Goal: Task Accomplishment & Management: Manage account settings

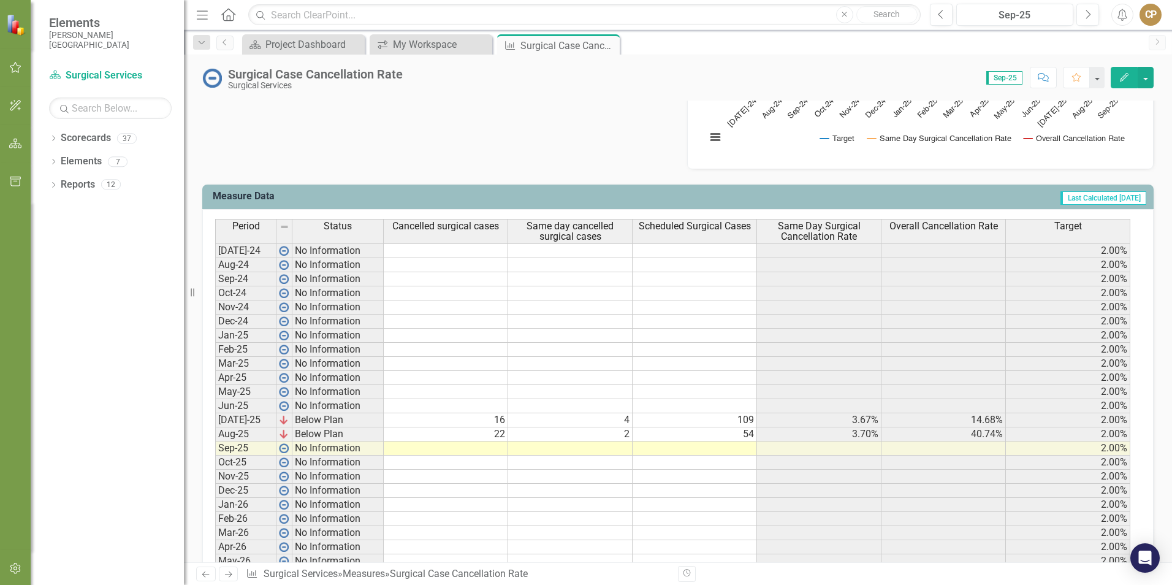
scroll to position [460, 0]
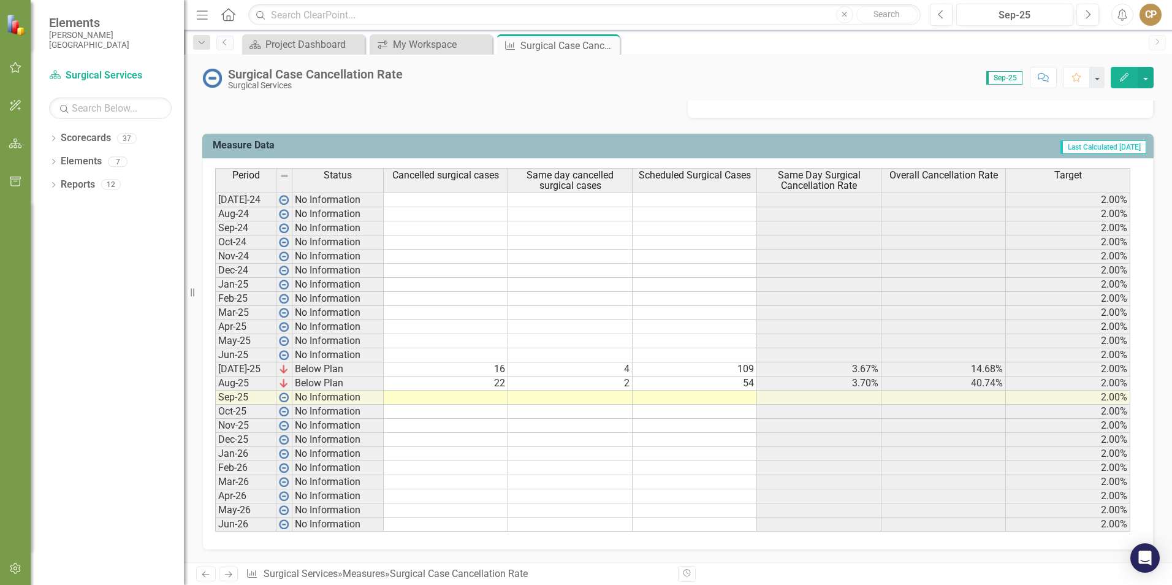
click at [497, 396] on td at bounding box center [446, 398] width 124 height 14
type textarea "20"
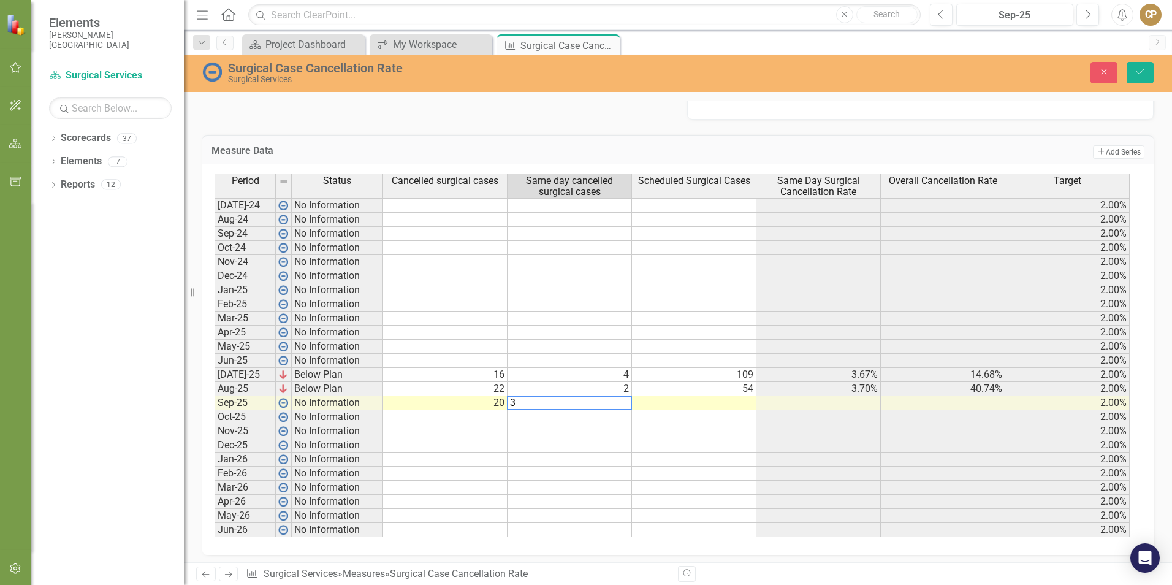
type textarea "3"
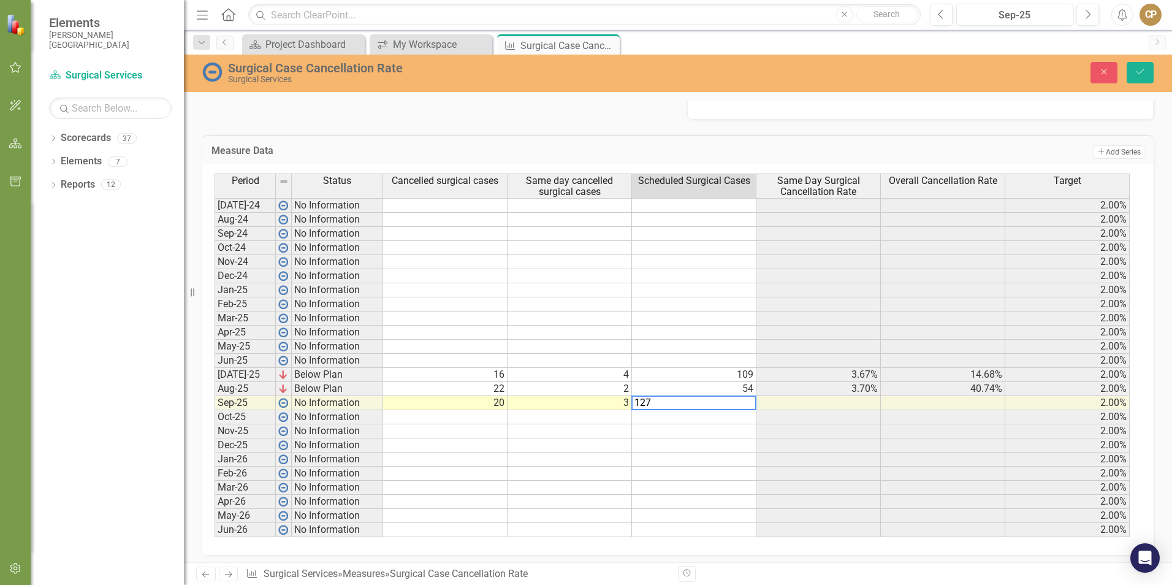
type textarea "127"
click at [770, 149] on td "Add Add Series" at bounding box center [932, 152] width 425 height 16
click at [1131, 71] on button "Save" at bounding box center [1140, 72] width 27 height 21
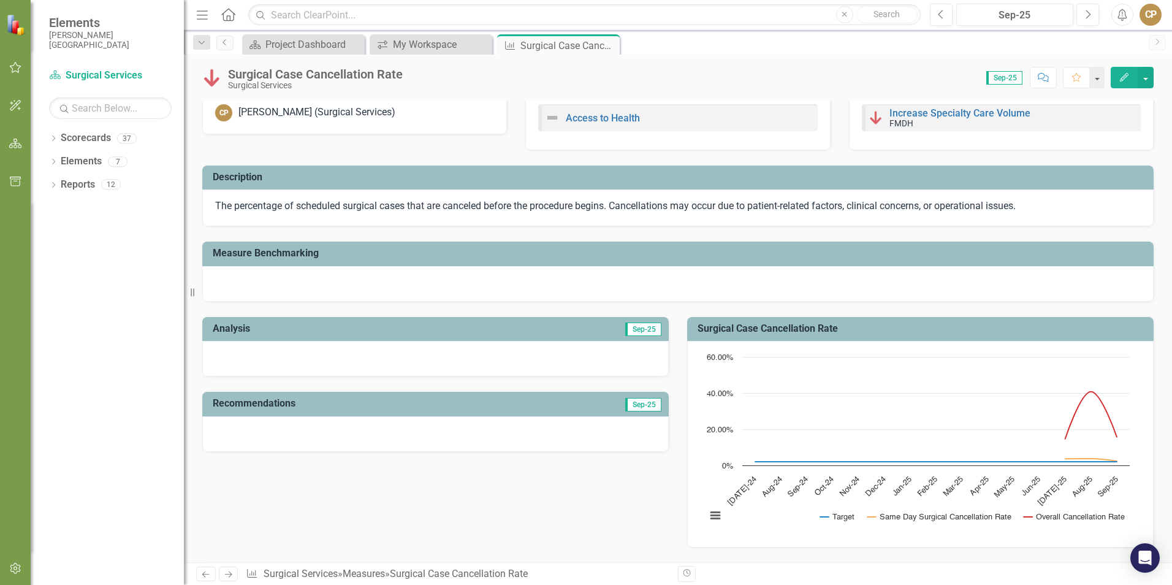
scroll to position [0, 0]
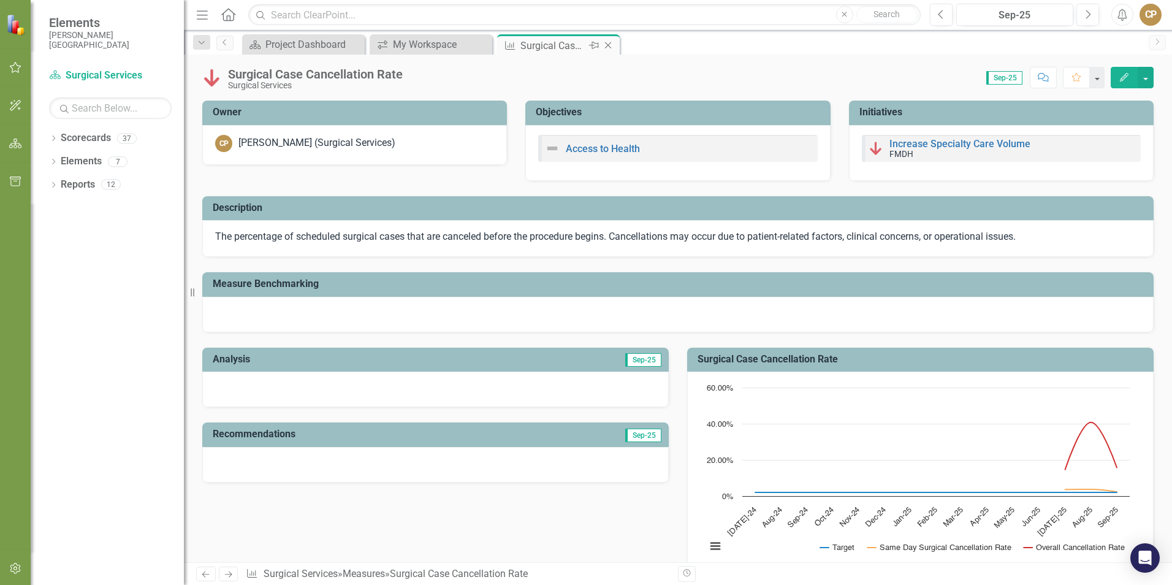
click at [613, 44] on icon "Close" at bounding box center [608, 45] width 12 height 10
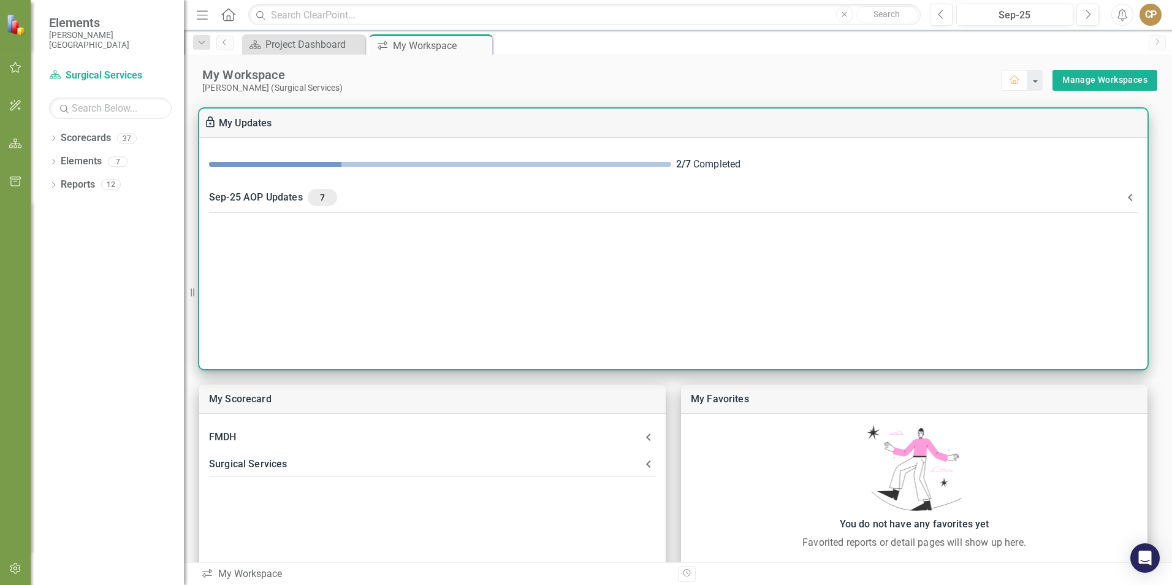
click at [285, 197] on div "Sep-25 AOP Updates 7" at bounding box center [666, 197] width 914 height 17
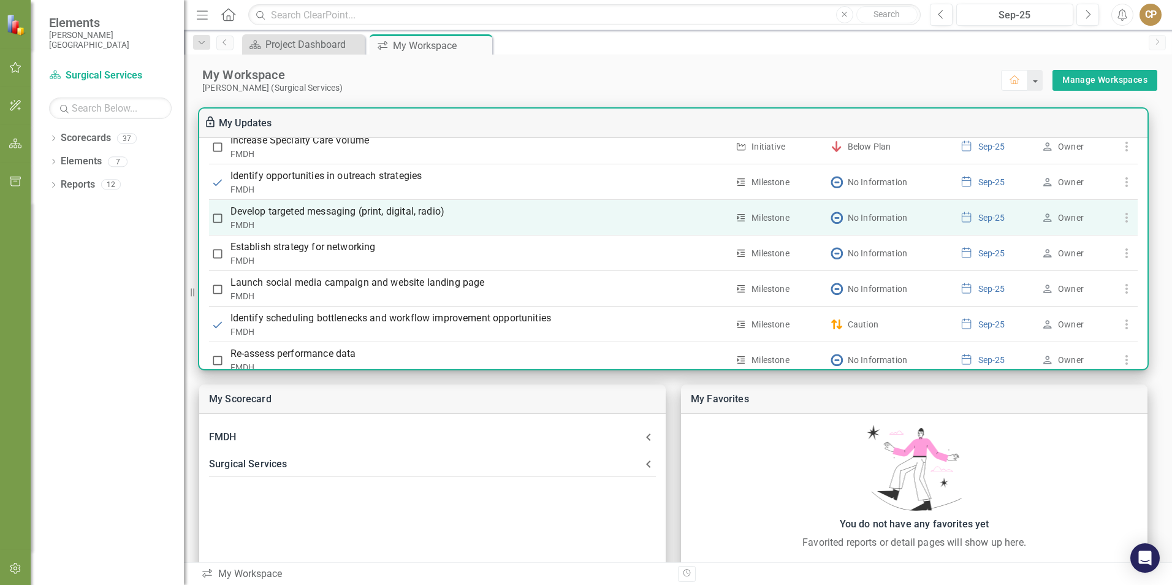
scroll to position [435, 0]
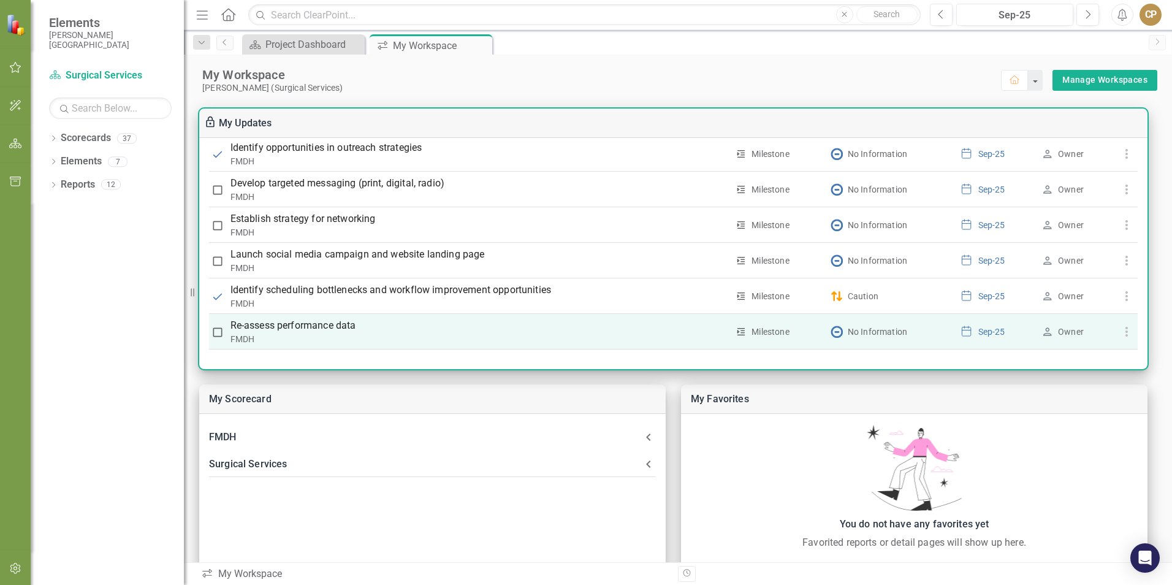
click at [217, 332] on input "checkbox" at bounding box center [218, 332] width 12 height 12
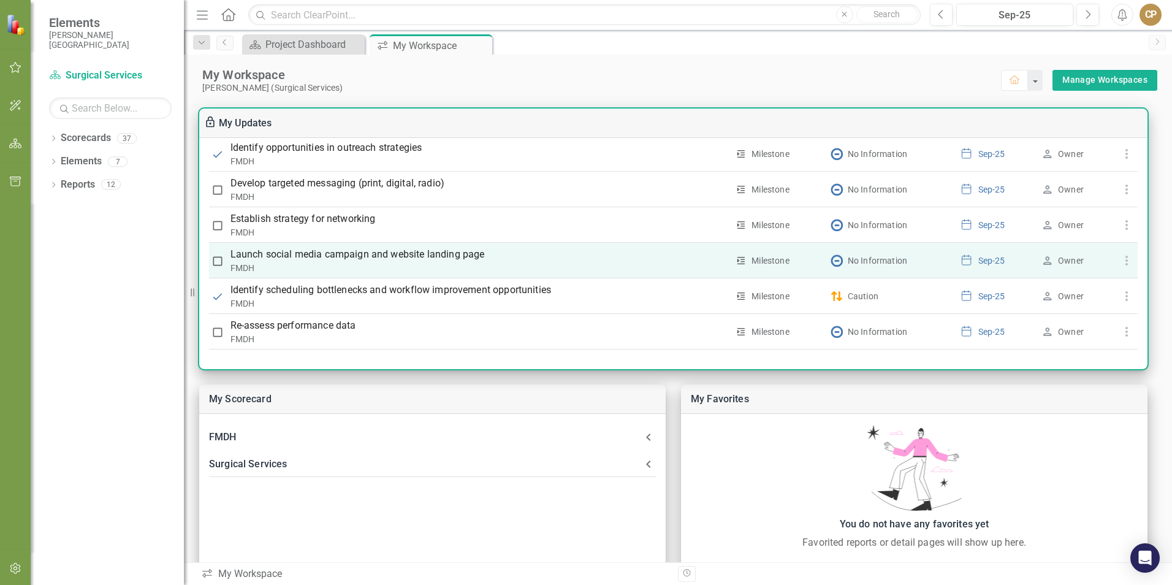
checkbox input "true"
click at [220, 261] on input "checkbox" at bounding box center [218, 261] width 12 height 12
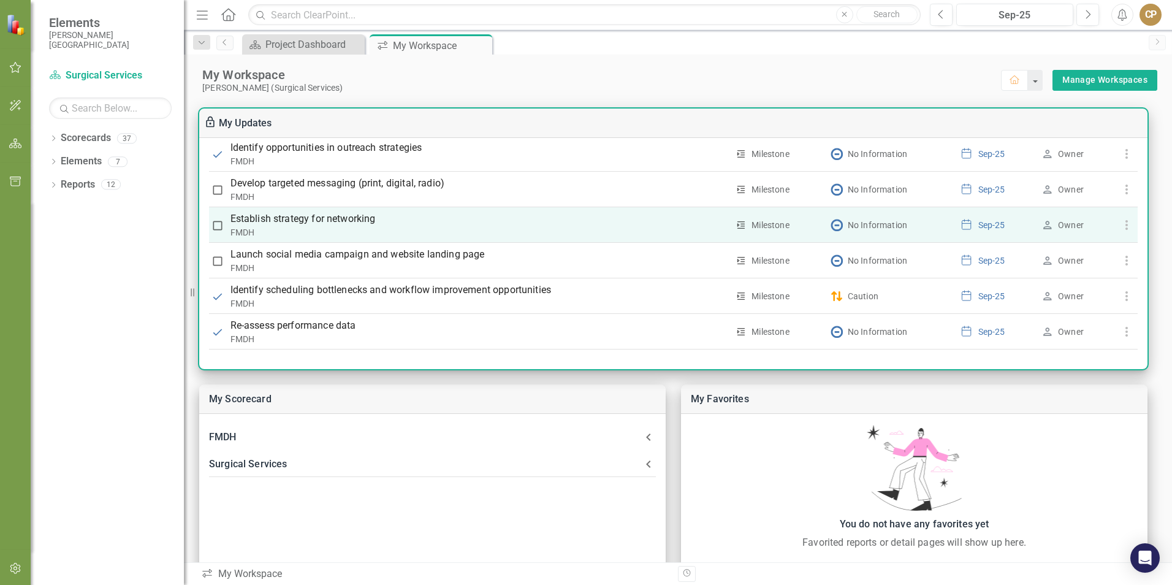
checkbox input "true"
click at [220, 224] on input "checkbox" at bounding box center [218, 226] width 12 height 12
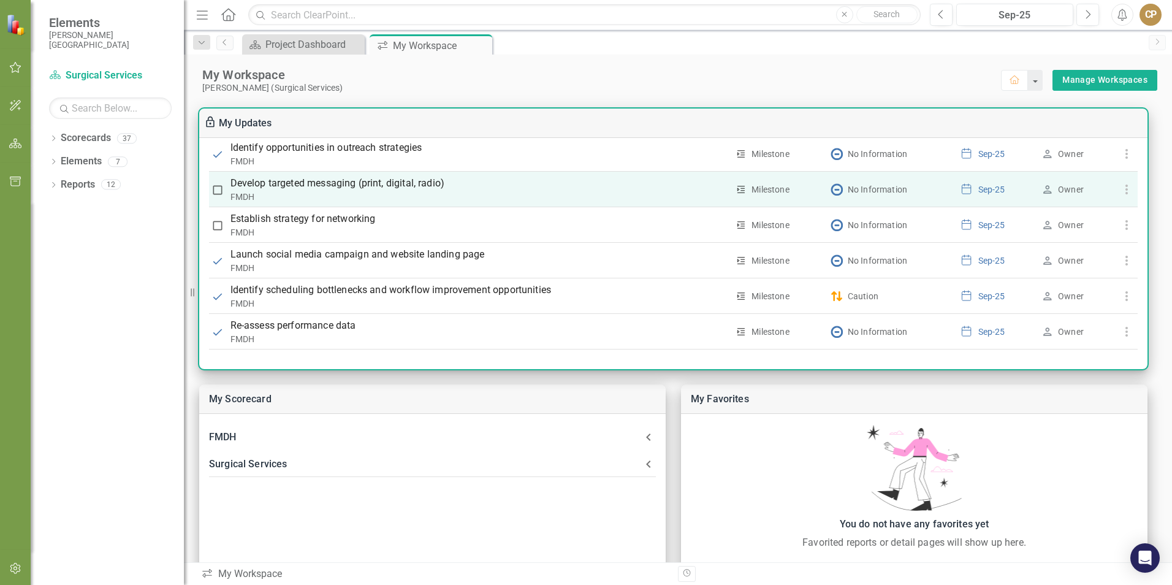
checkbox input "true"
click at [218, 191] on input "checkbox" at bounding box center [218, 190] width 12 height 12
checkbox input "true"
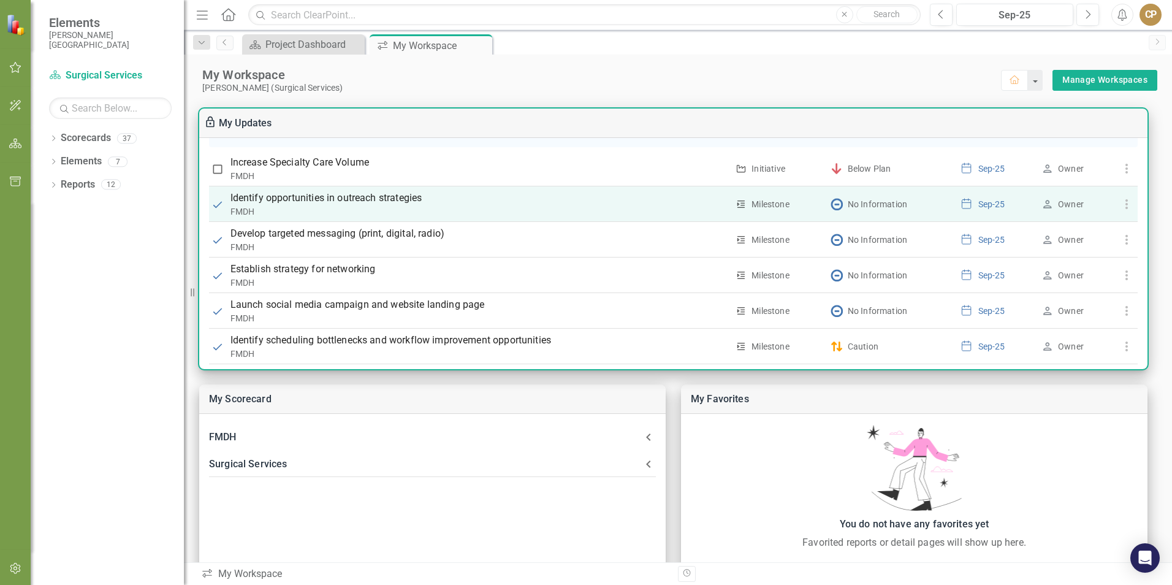
scroll to position [374, 0]
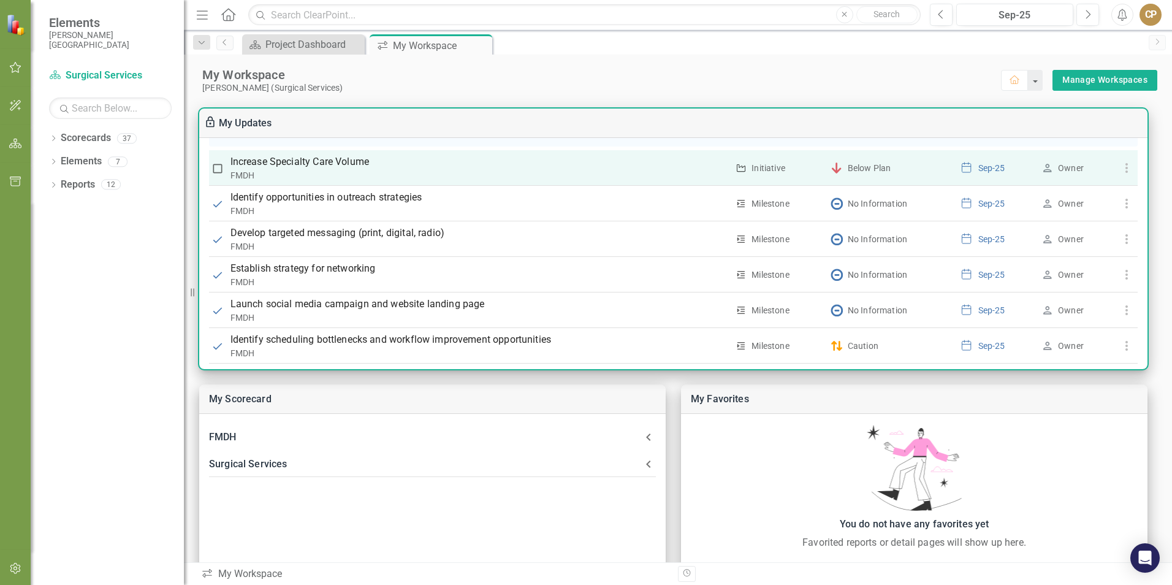
click at [216, 175] on input "checkbox" at bounding box center [218, 169] width 12 height 12
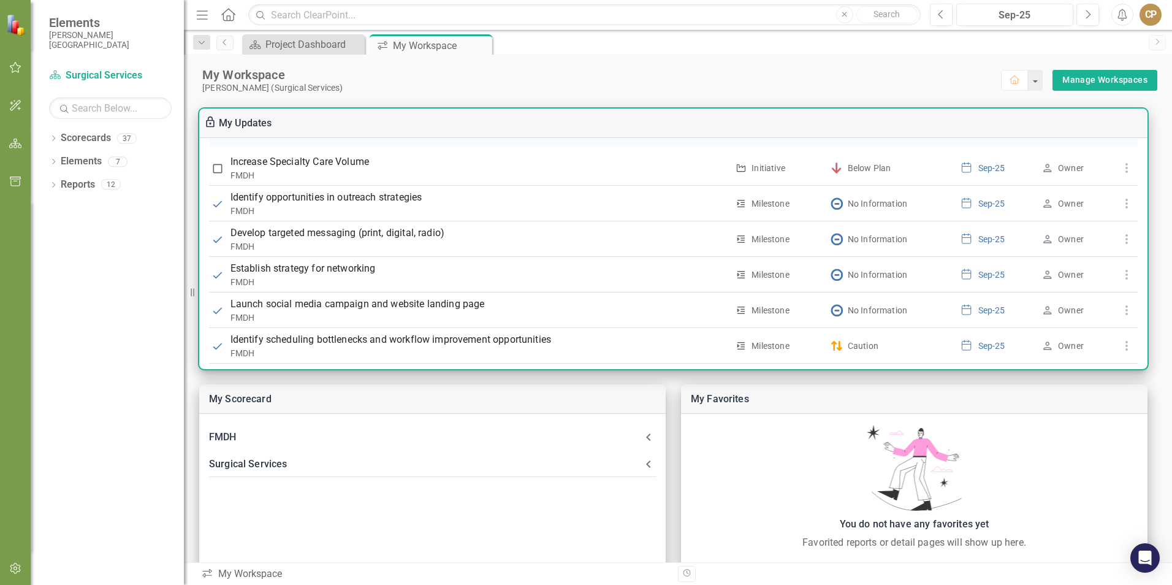
checkbox input "true"
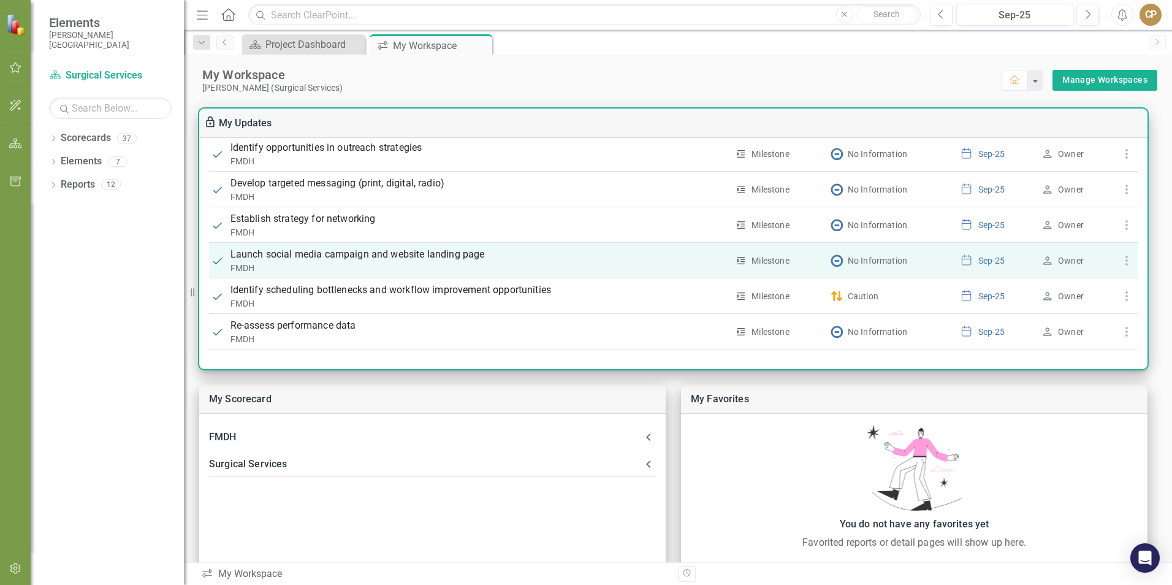
scroll to position [435, 0]
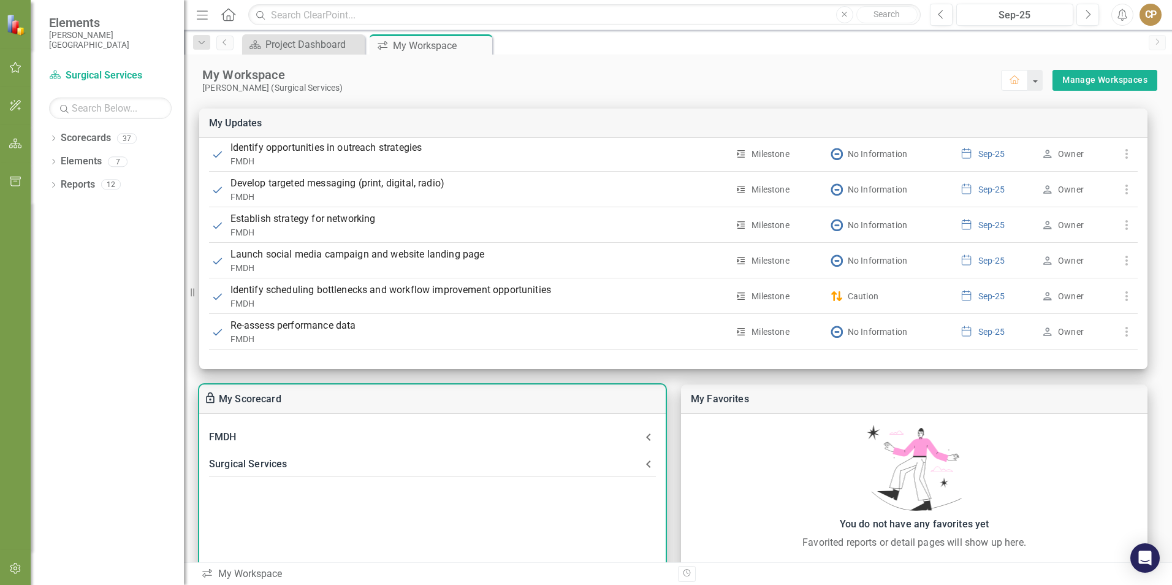
click at [254, 467] on div "Surgical Services" at bounding box center [425, 464] width 432 height 17
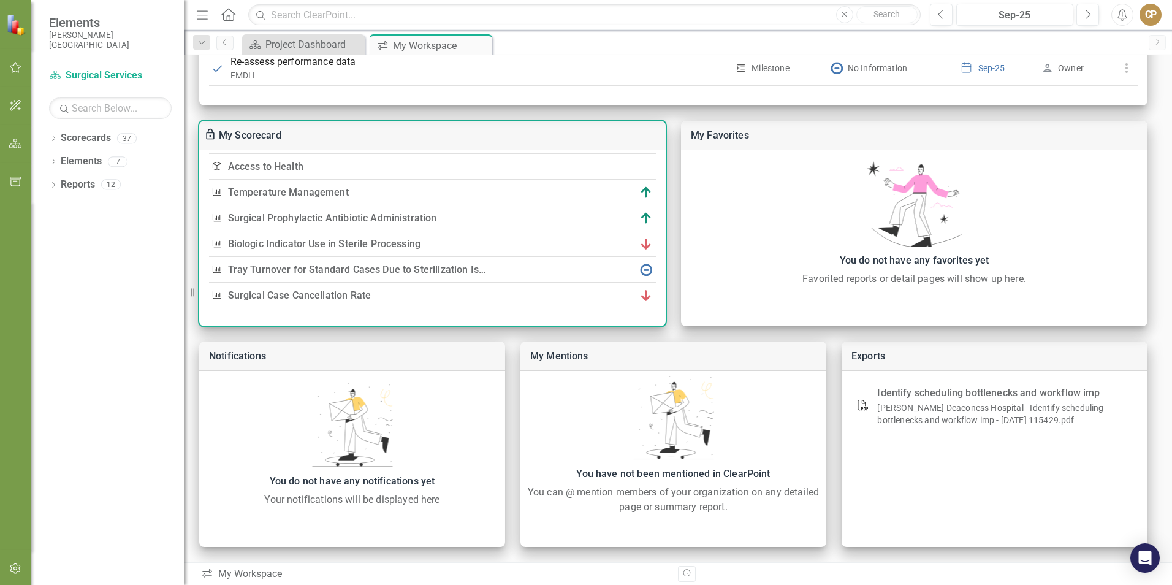
scroll to position [93, 0]
click at [254, 217] on link "Surgical Prophylactic Antibiotic Administration" at bounding box center [332, 216] width 209 height 12
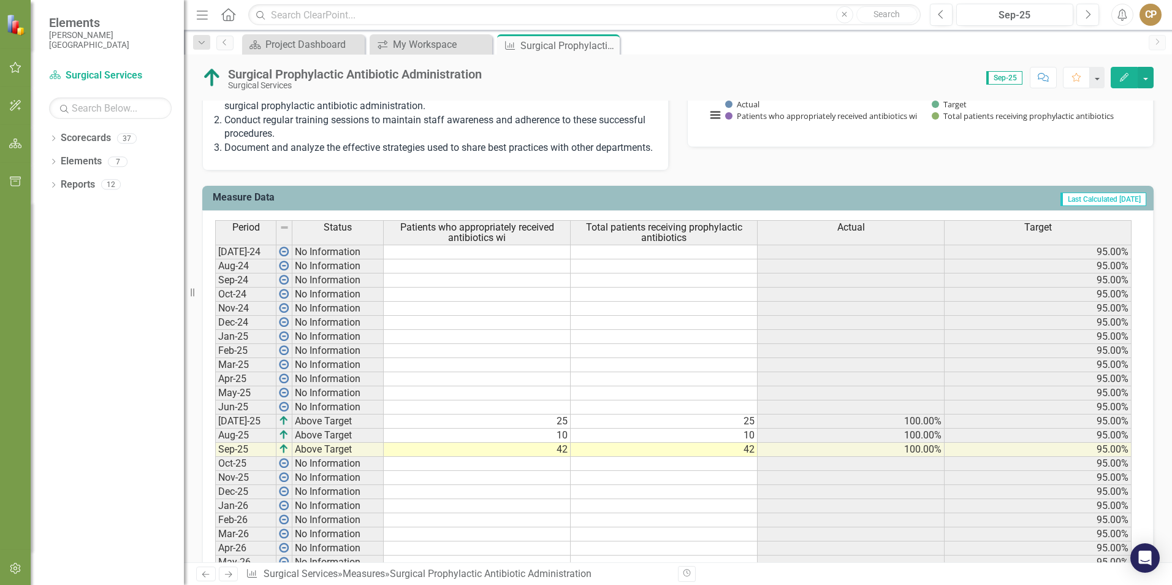
scroll to position [491, 0]
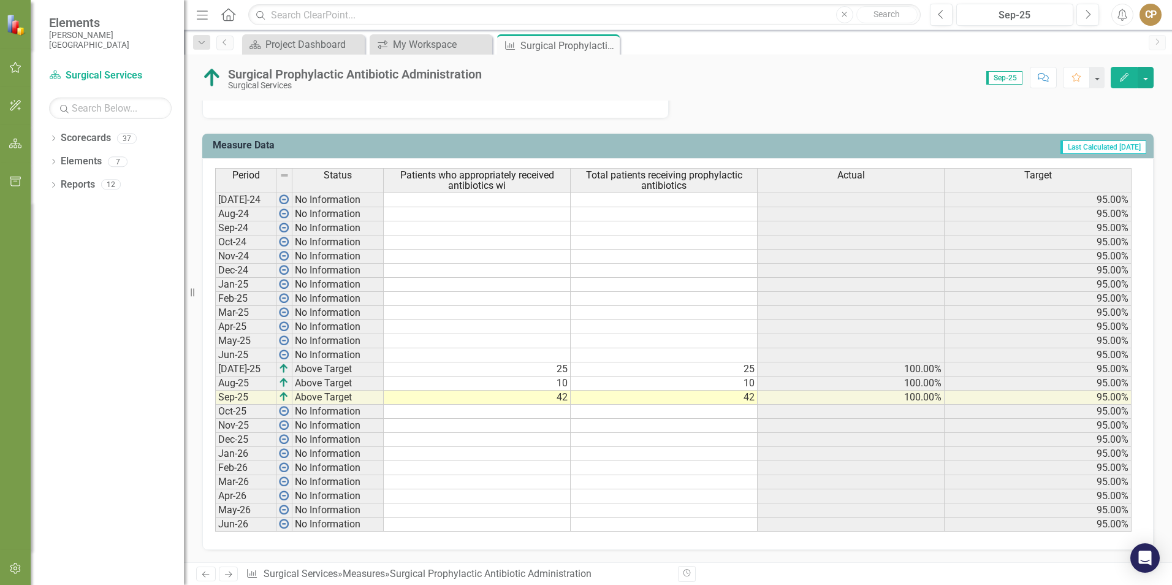
click at [0, 0] on icon "Close" at bounding box center [0, 0] width 0 height 0
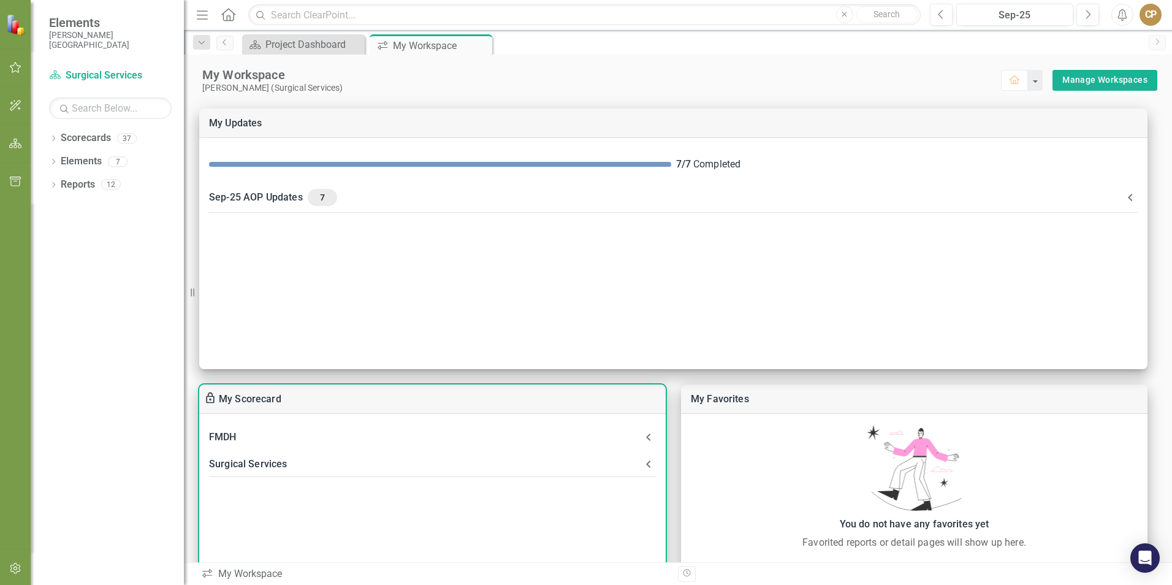
click at [275, 469] on div "Surgical Services" at bounding box center [425, 464] width 432 height 17
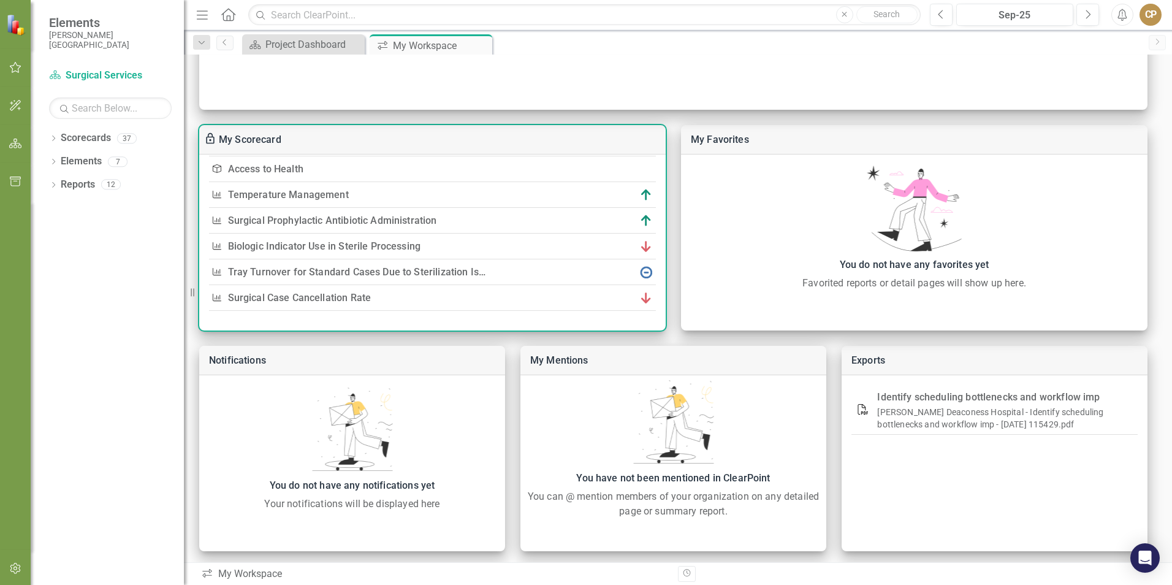
scroll to position [264, 0]
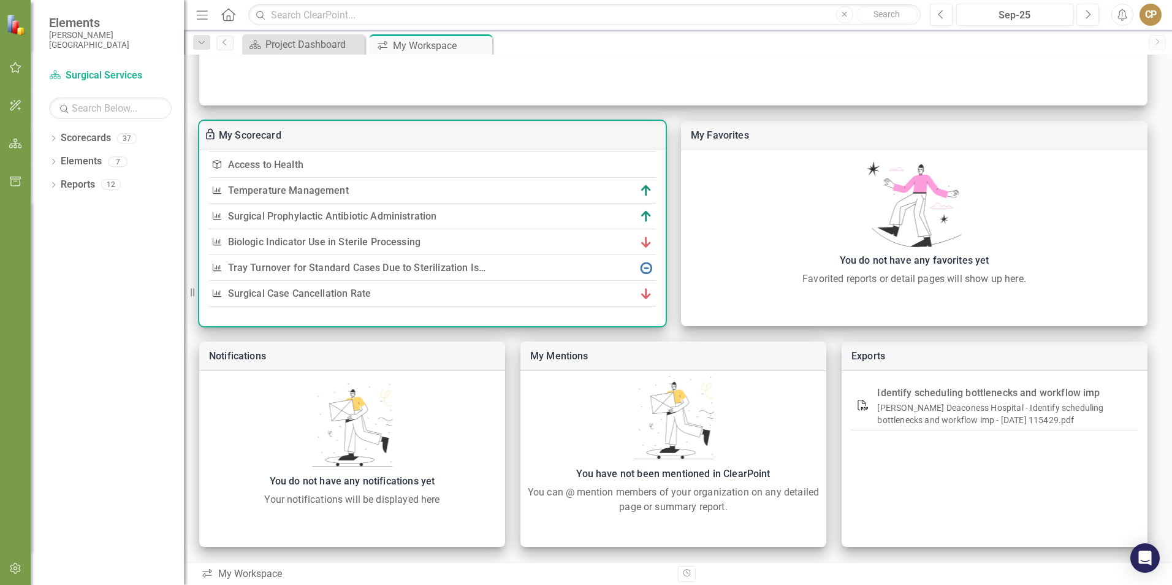
click at [288, 269] on link "Tray Turnover for Standard Cases Due to Sterilization Issues" at bounding box center [364, 268] width 272 height 12
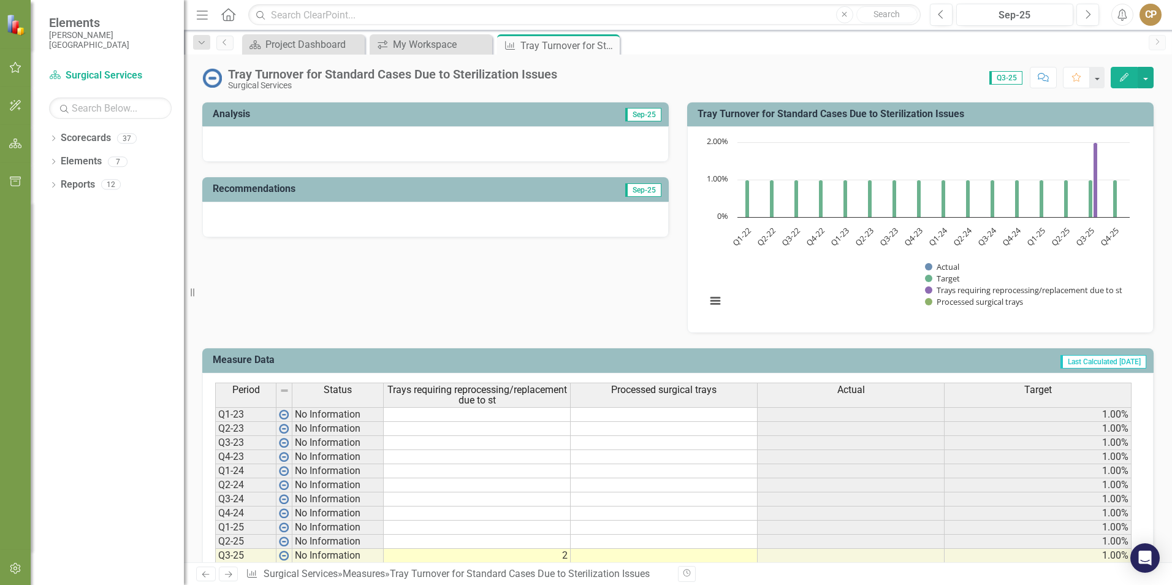
scroll to position [291, 0]
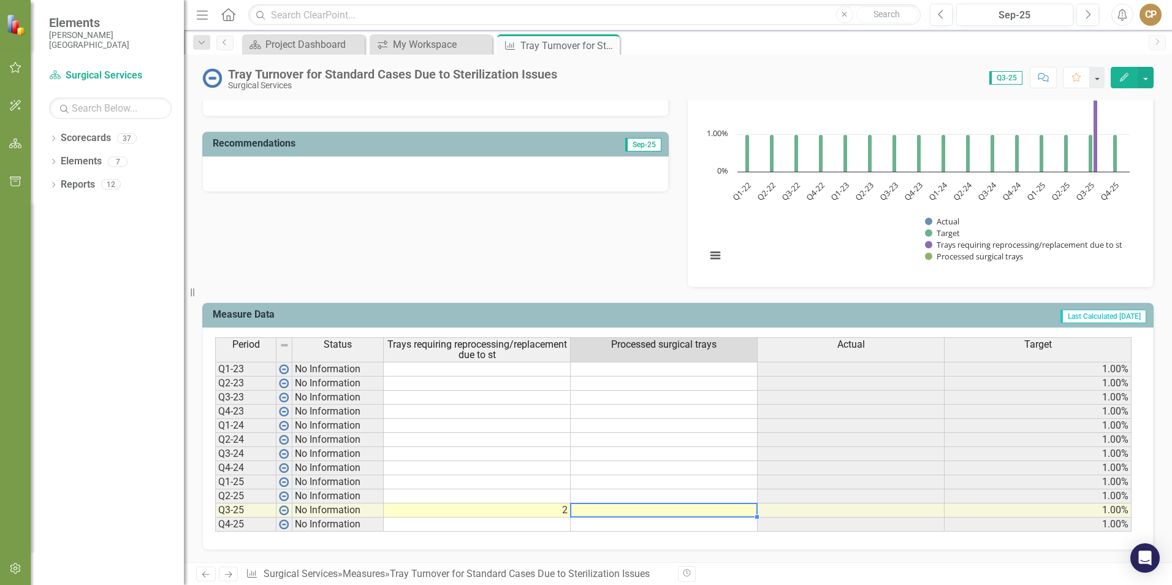
click at [717, 513] on td at bounding box center [664, 510] width 187 height 14
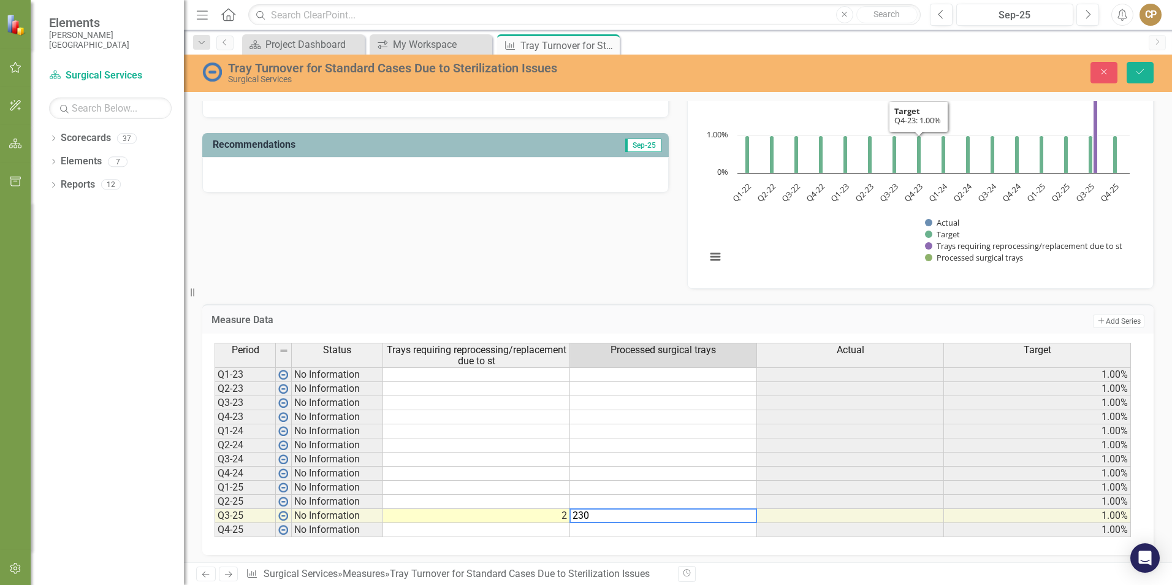
type textarea "230"
click at [601, 297] on div "Measure Data Add Add Series Period Status Trays requiring reprocessing/replacem…" at bounding box center [678, 422] width 970 height 267
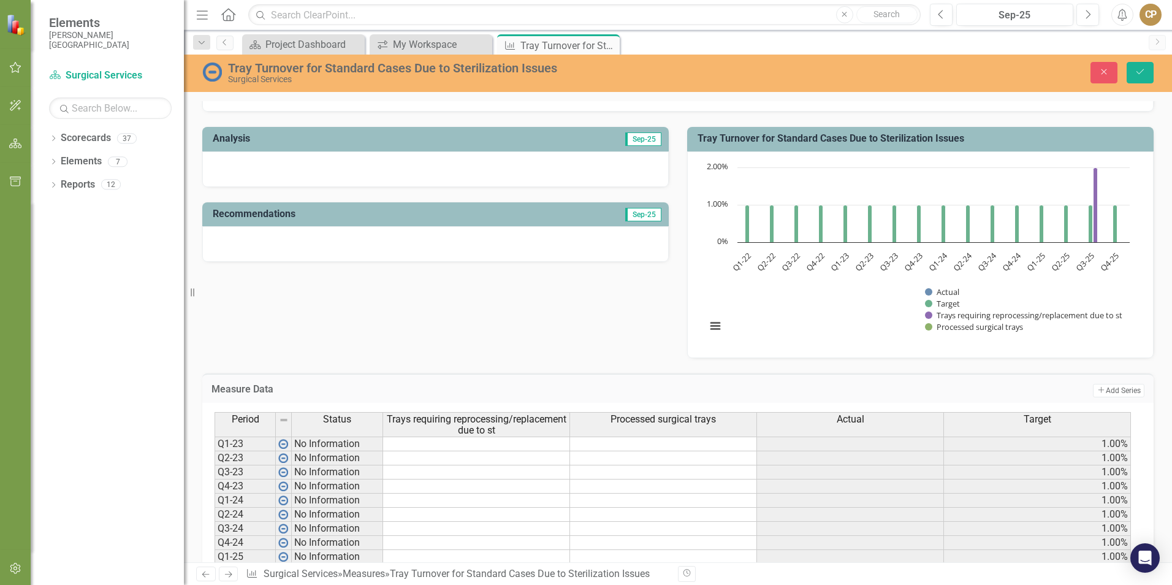
scroll to position [107, 0]
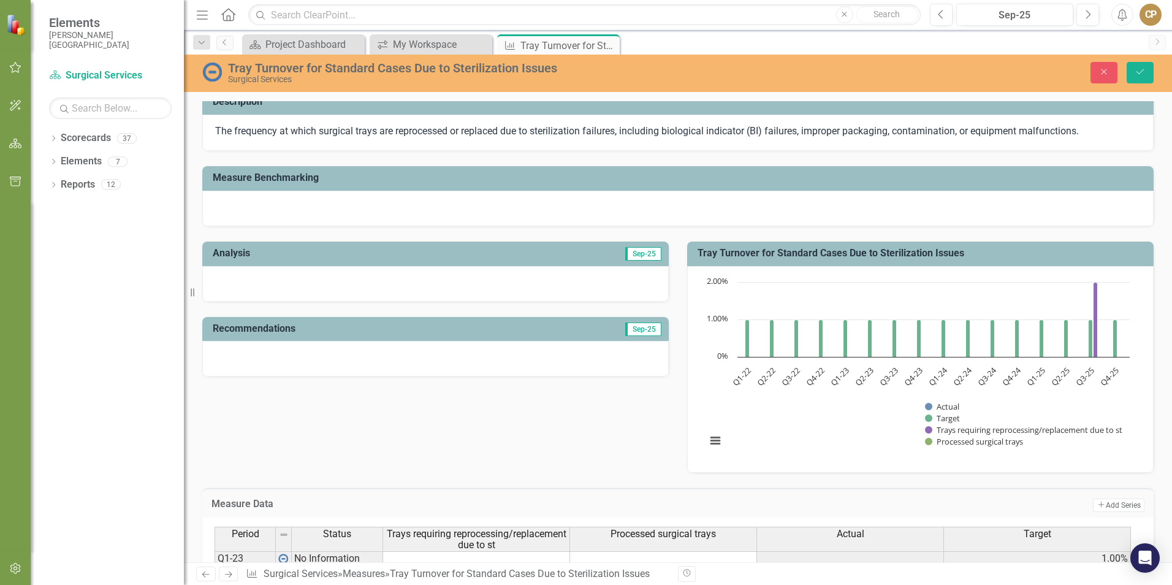
click at [303, 284] on div at bounding box center [435, 284] width 467 height 36
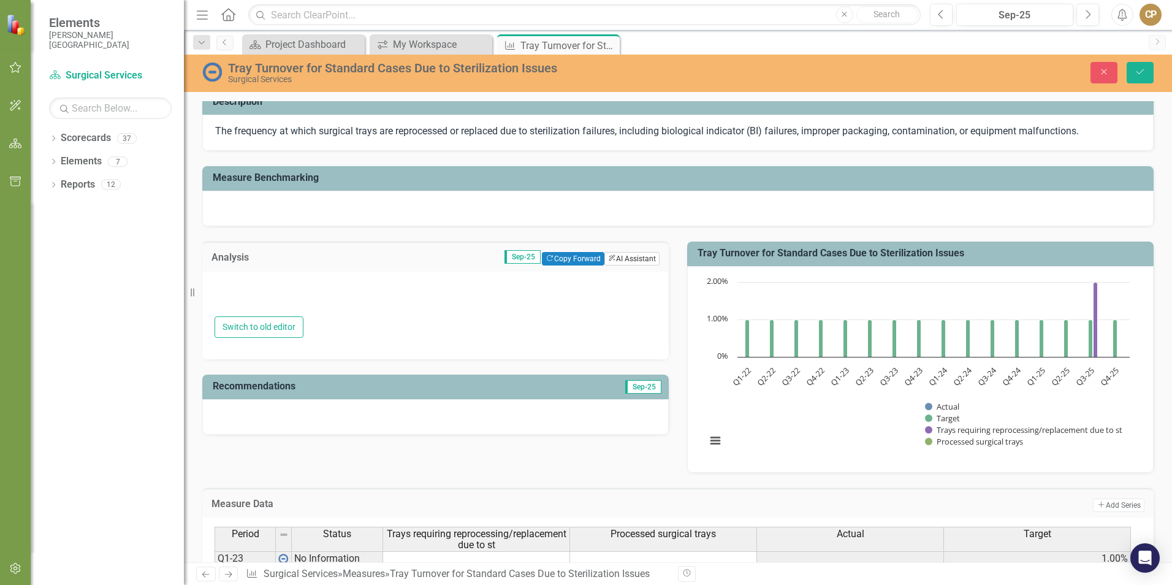
click at [611, 258] on button "ClearPoint AI AI Assistant" at bounding box center [632, 258] width 55 height 13
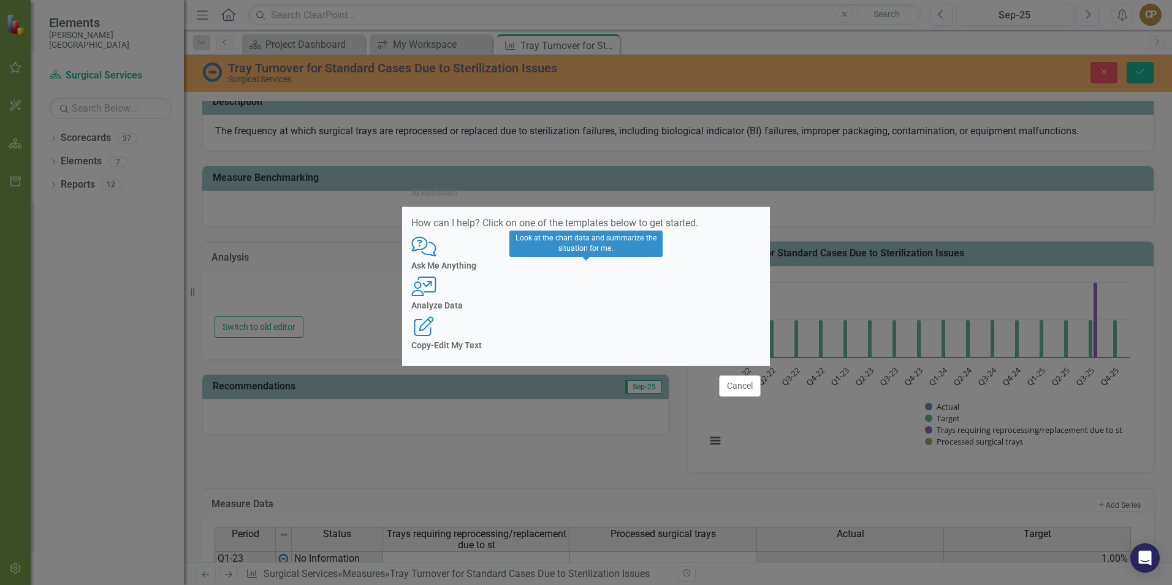
click at [568, 310] on h4 "Analyze Data" at bounding box center [586, 305] width 350 height 9
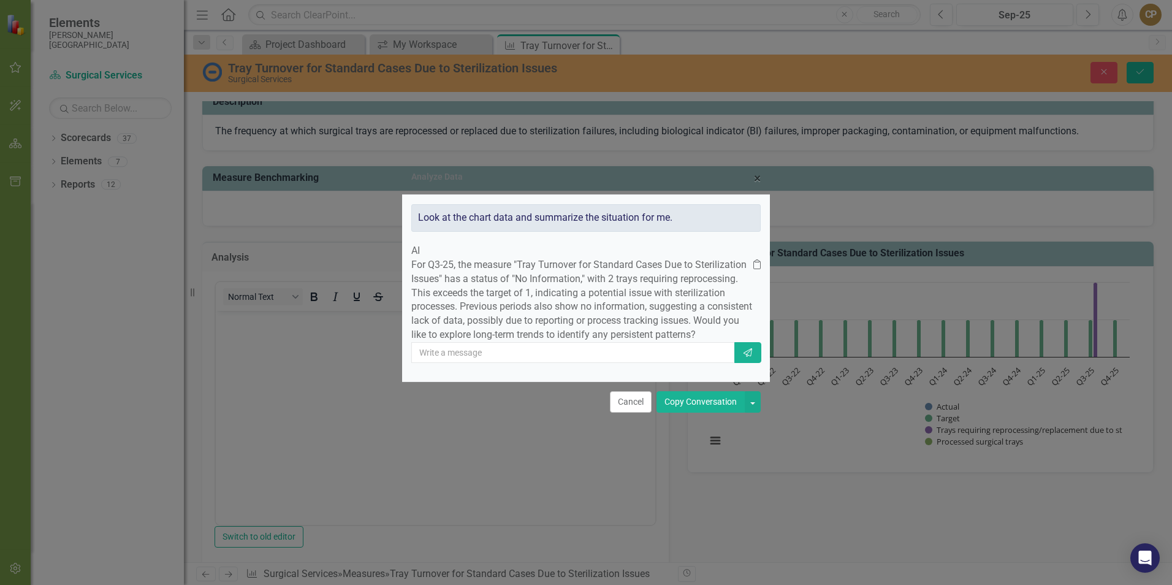
scroll to position [0, 0]
click at [629, 413] on button "Cancel" at bounding box center [631, 401] width 42 height 21
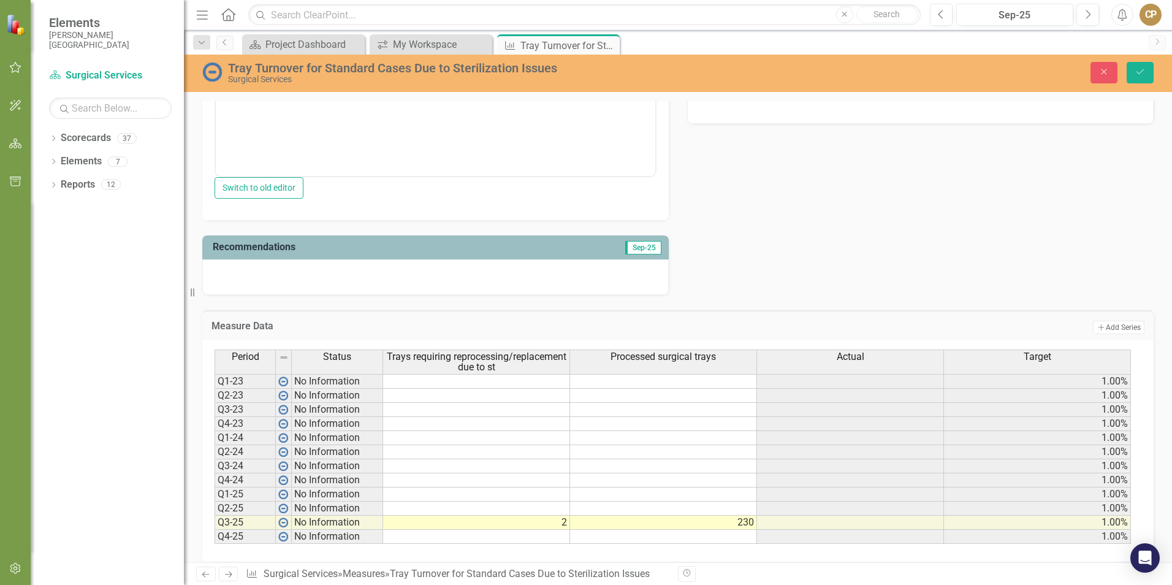
scroll to position [473, 0]
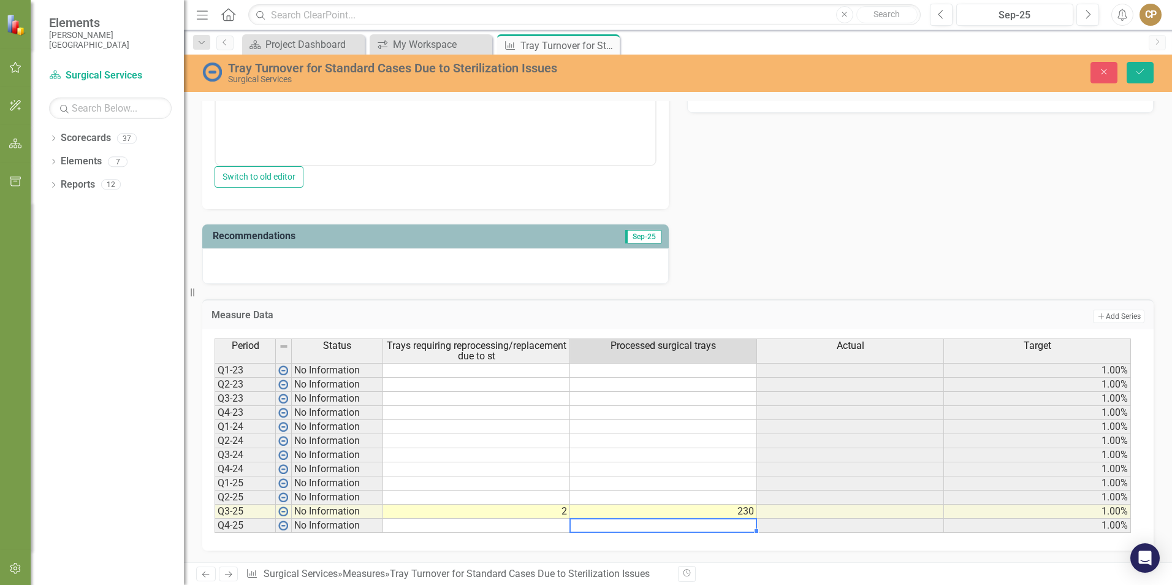
click at [695, 530] on td at bounding box center [663, 526] width 187 height 14
click at [690, 499] on td at bounding box center [663, 498] width 187 height 14
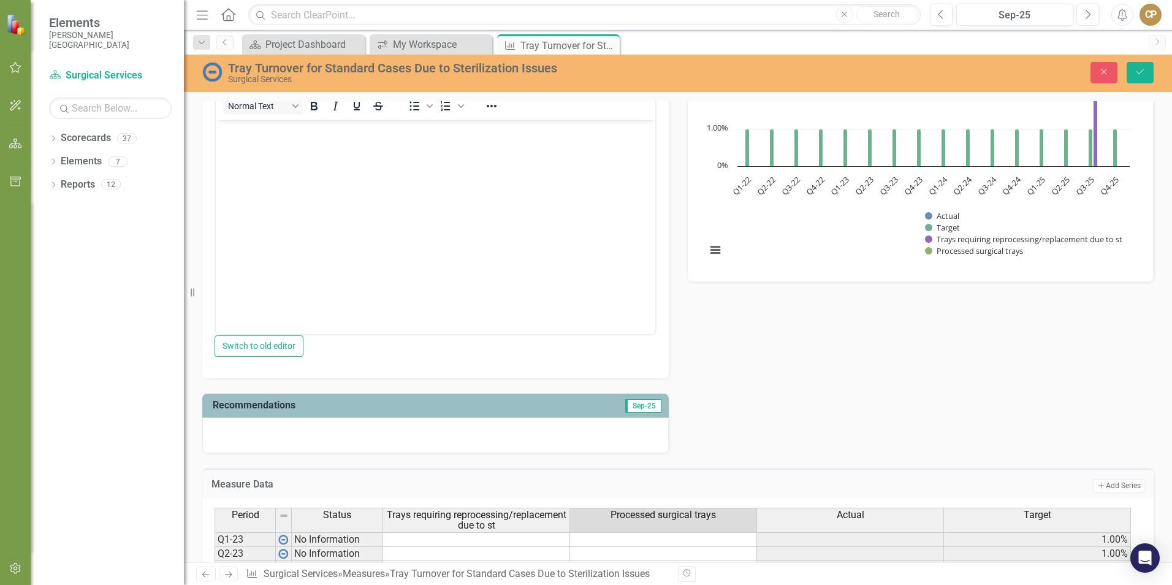
scroll to position [228, 0]
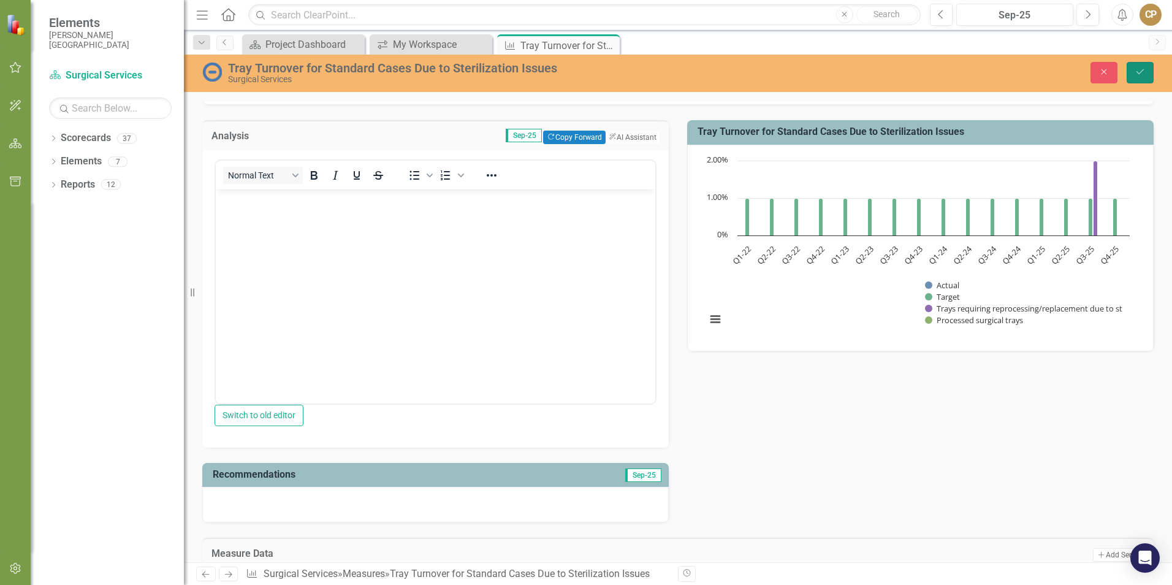
click at [1140, 78] on button "Save" at bounding box center [1140, 72] width 27 height 21
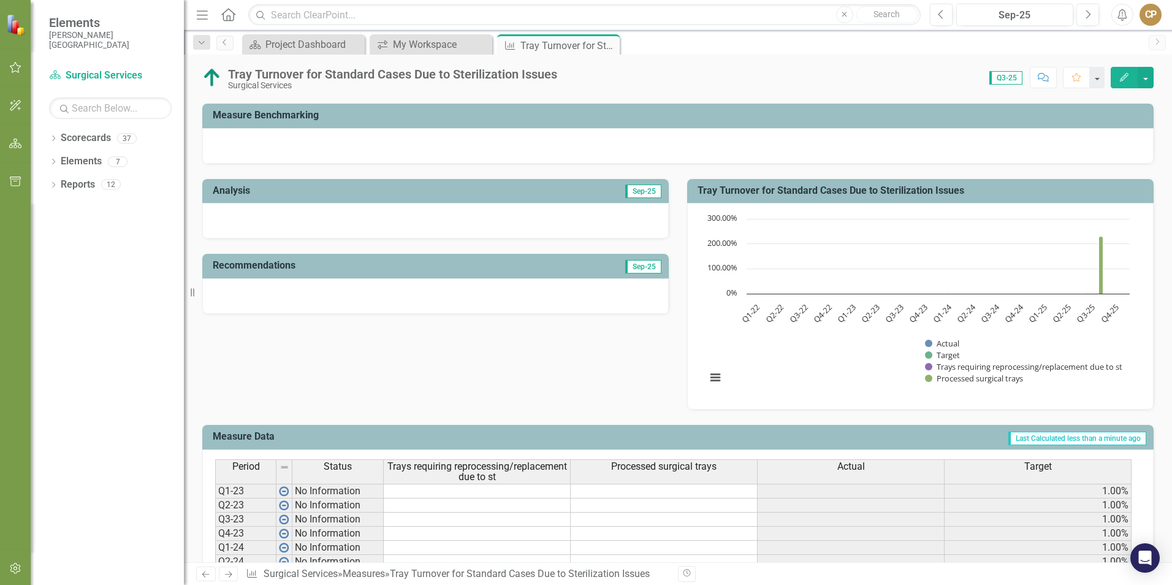
scroll to position [168, 0]
click at [452, 226] on div at bounding box center [435, 222] width 467 height 36
click at [451, 226] on div at bounding box center [435, 222] width 467 height 36
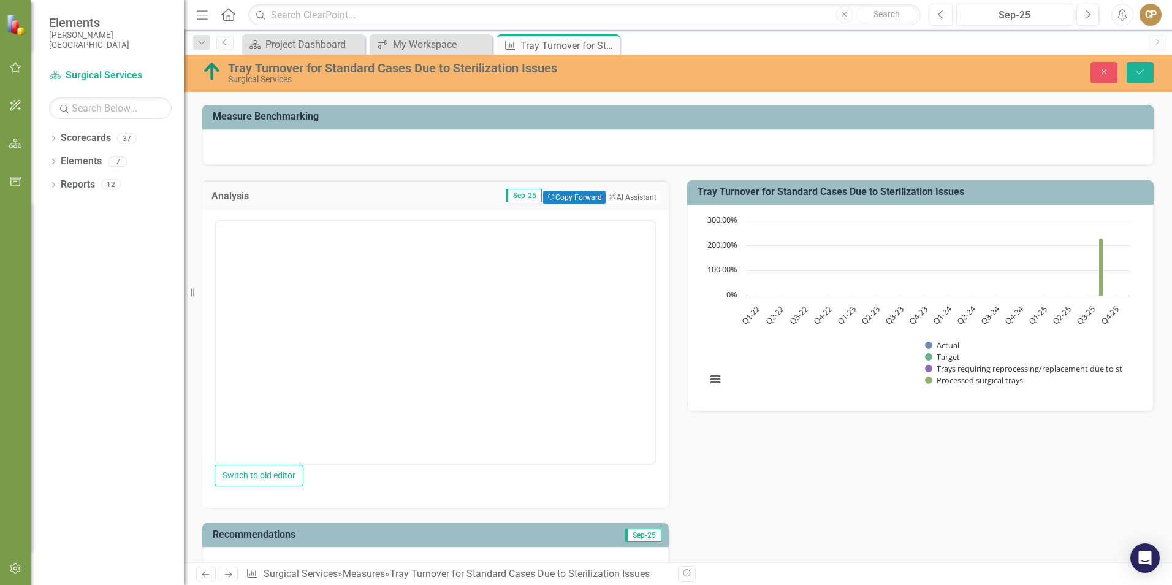
scroll to position [0, 0]
click at [611, 200] on button "ClearPoint AI AI Assistant" at bounding box center [632, 197] width 55 height 13
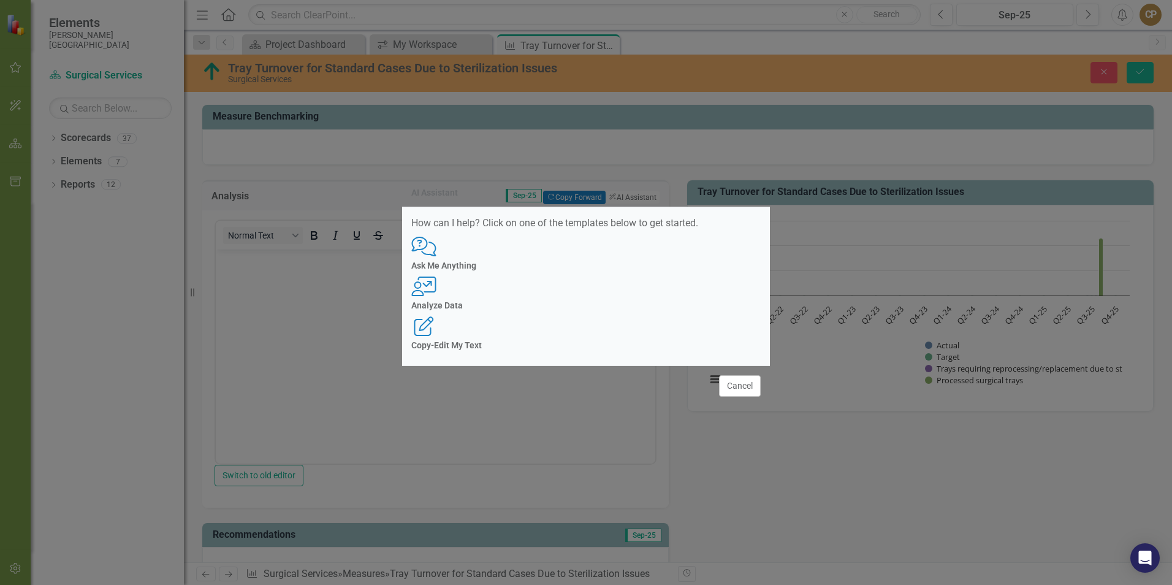
click at [579, 301] on div "Analyze Data" at bounding box center [586, 305] width 350 height 9
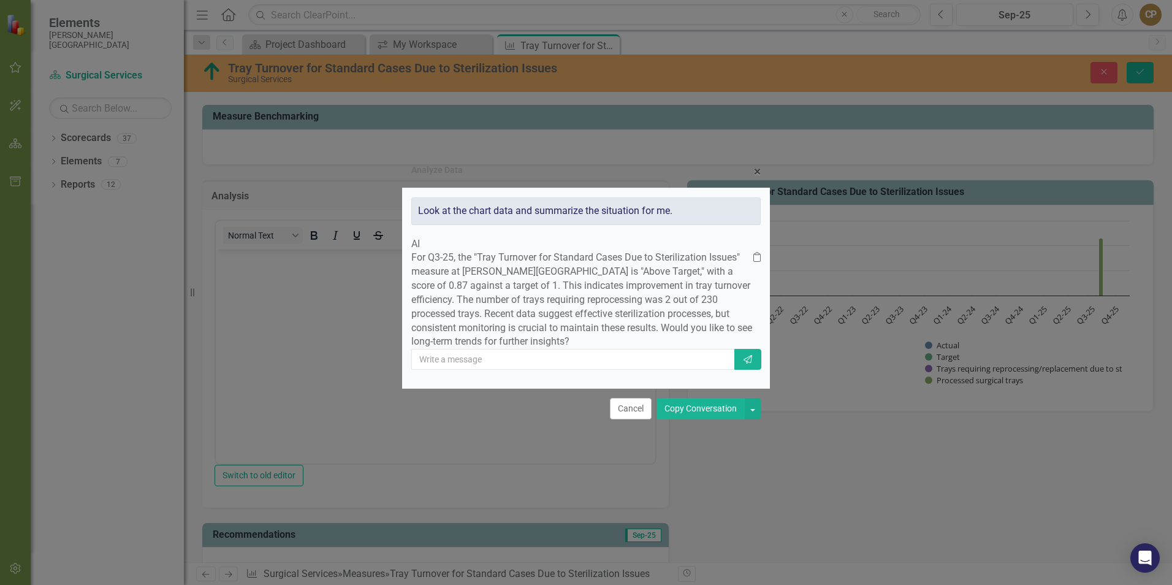
click at [692, 419] on button "Copy Conversation" at bounding box center [701, 408] width 88 height 21
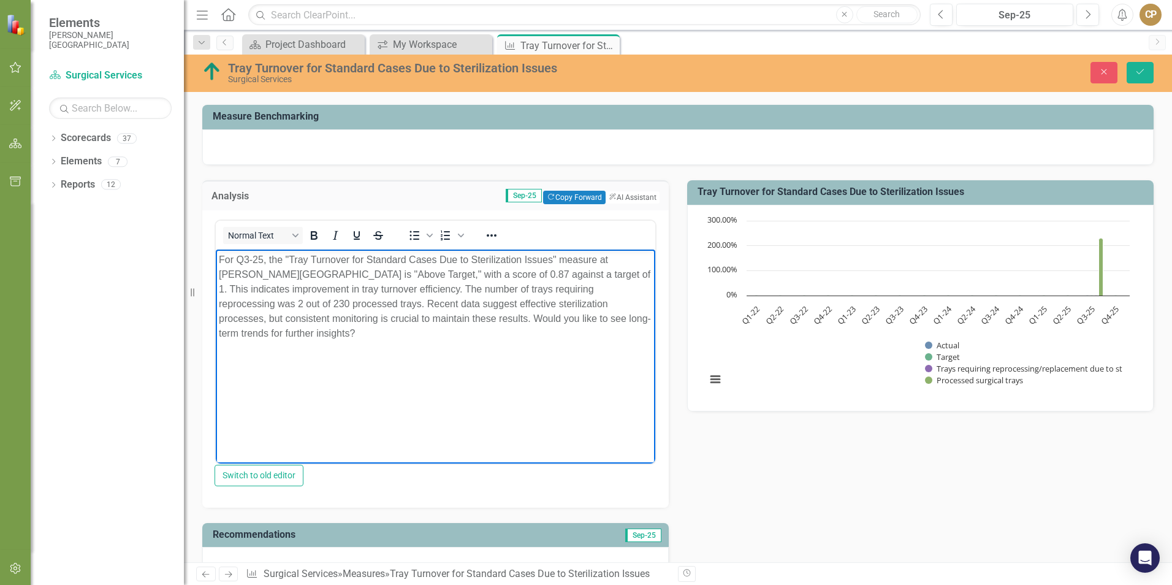
drag, startPoint x: 419, startPoint y: 318, endPoint x: 498, endPoint y: 349, distance: 85.1
click at [498, 349] on body "For Q3-25, the "Tray Turnover for Standard Cases Due to Sterilization Issues" m…" at bounding box center [436, 341] width 440 height 184
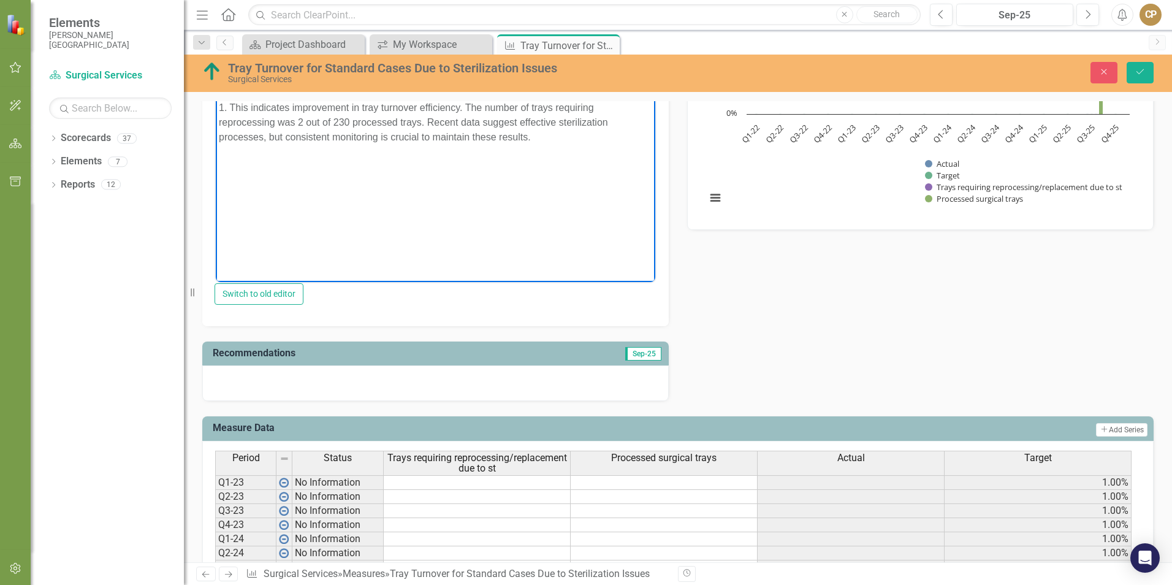
scroll to position [352, 0]
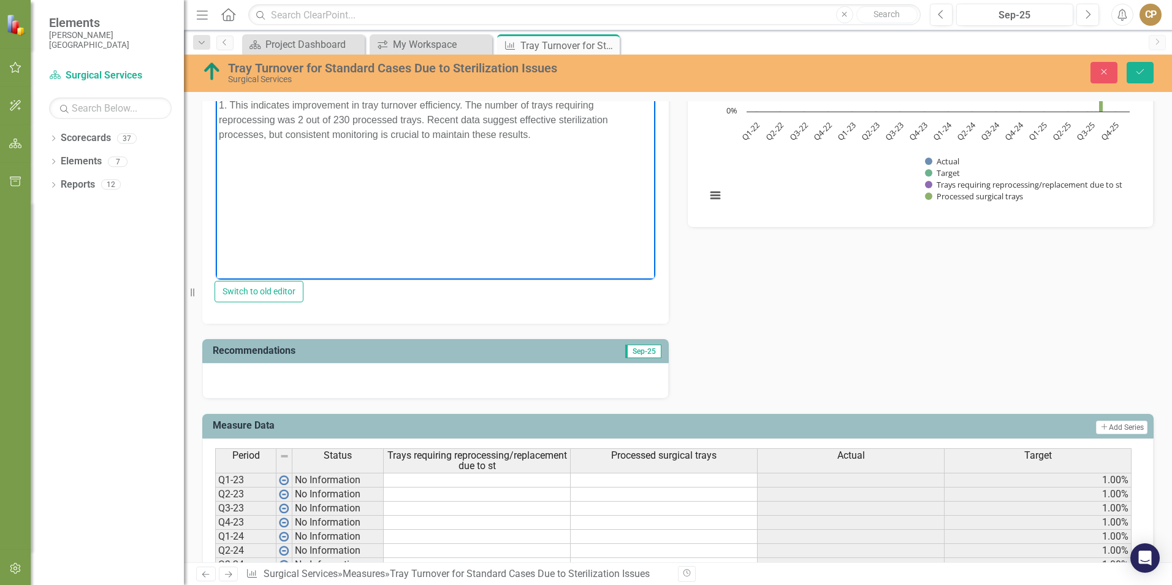
click at [332, 395] on div at bounding box center [435, 381] width 467 height 36
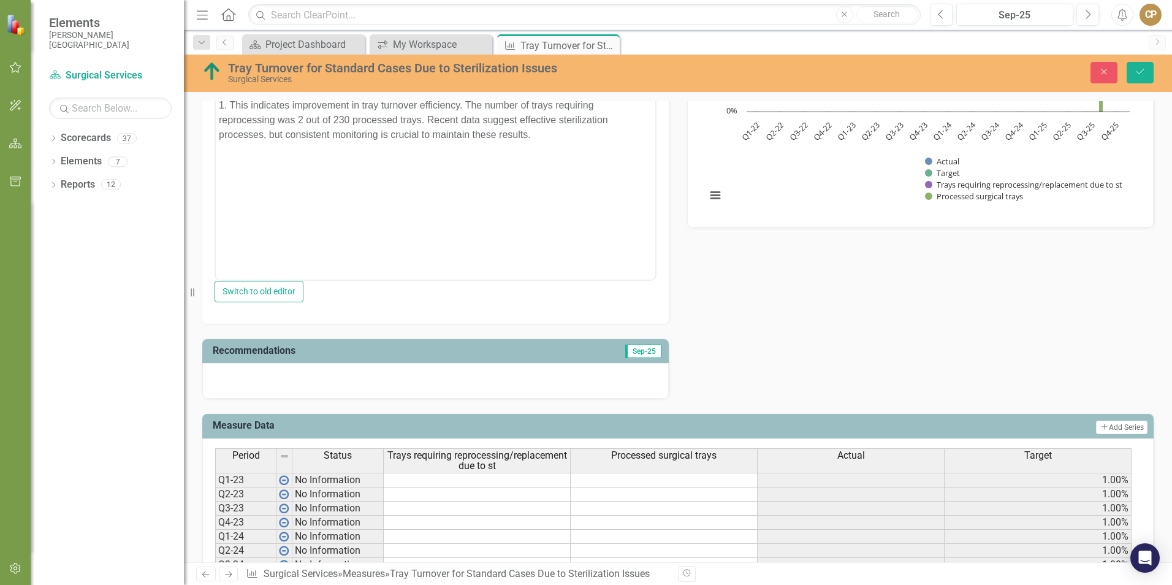
click at [332, 395] on div at bounding box center [435, 381] width 467 height 36
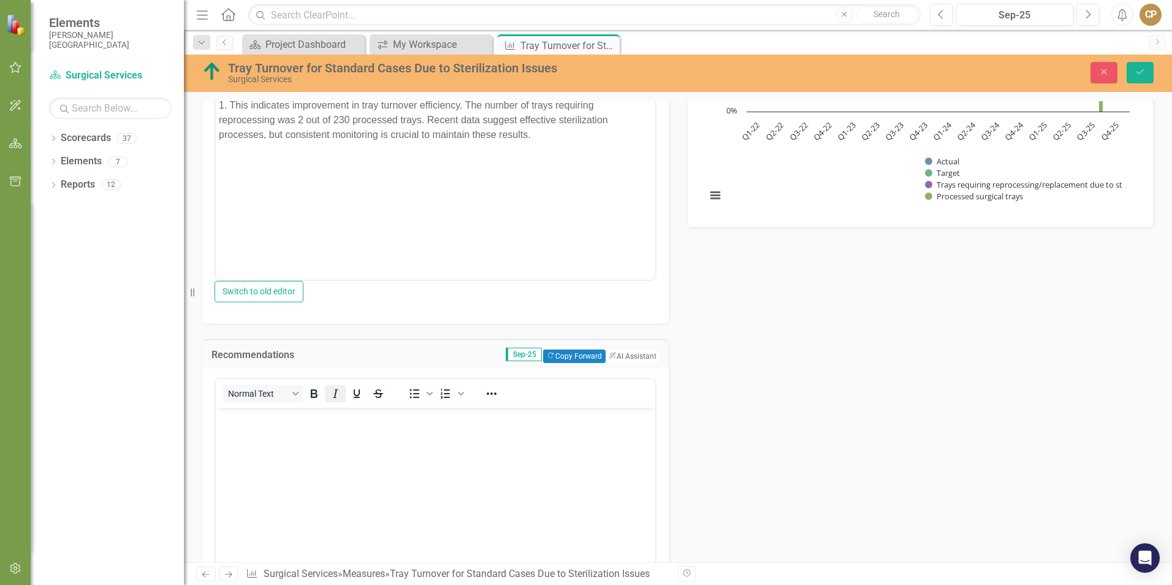
scroll to position [0, 0]
click at [611, 358] on button "ClearPoint AI AI Assistant" at bounding box center [632, 356] width 55 height 13
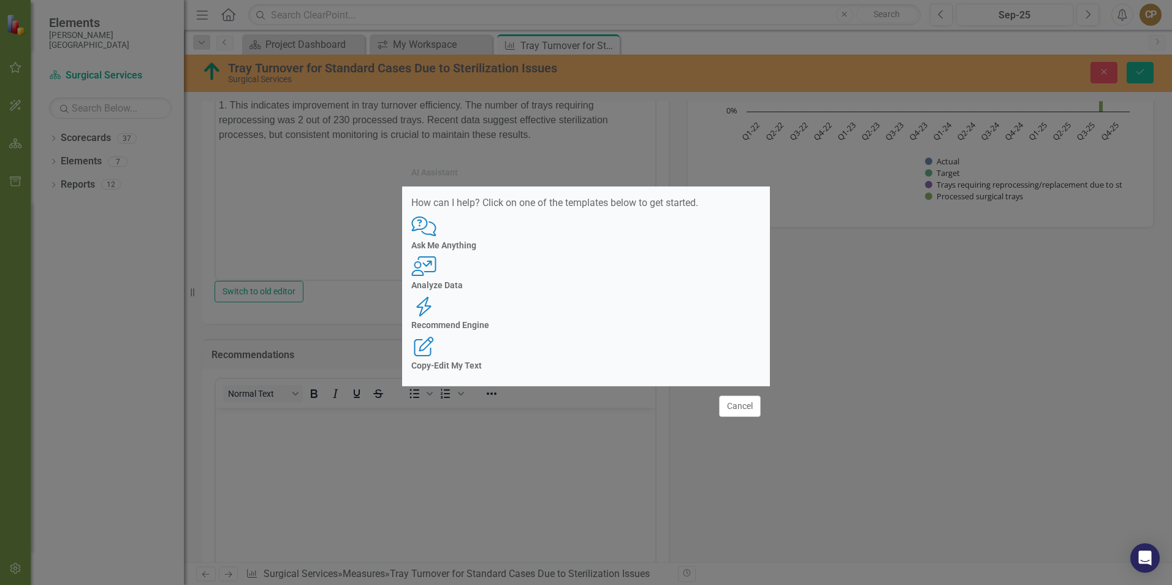
click at [625, 321] on h4 "Recommend Engine" at bounding box center [586, 325] width 350 height 9
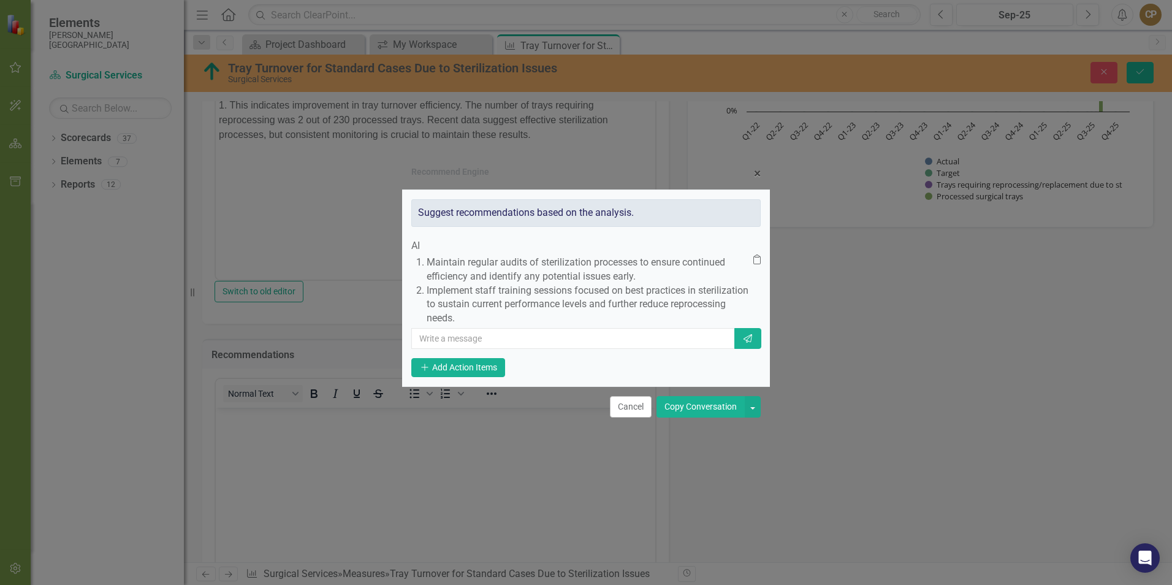
click at [698, 414] on button "Copy Conversation" at bounding box center [701, 406] width 88 height 21
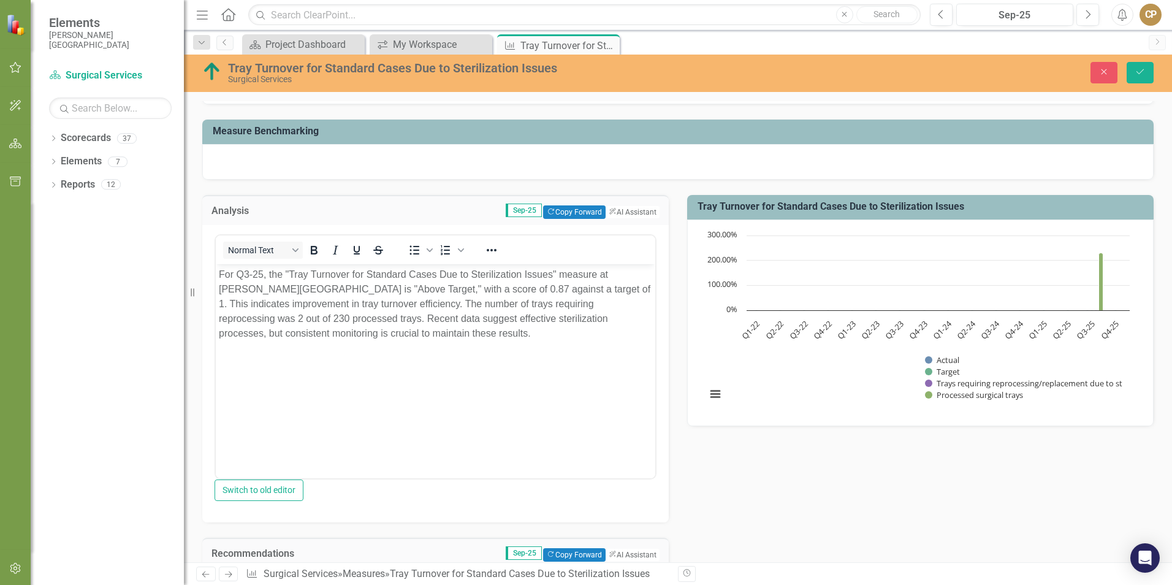
scroll to position [107, 0]
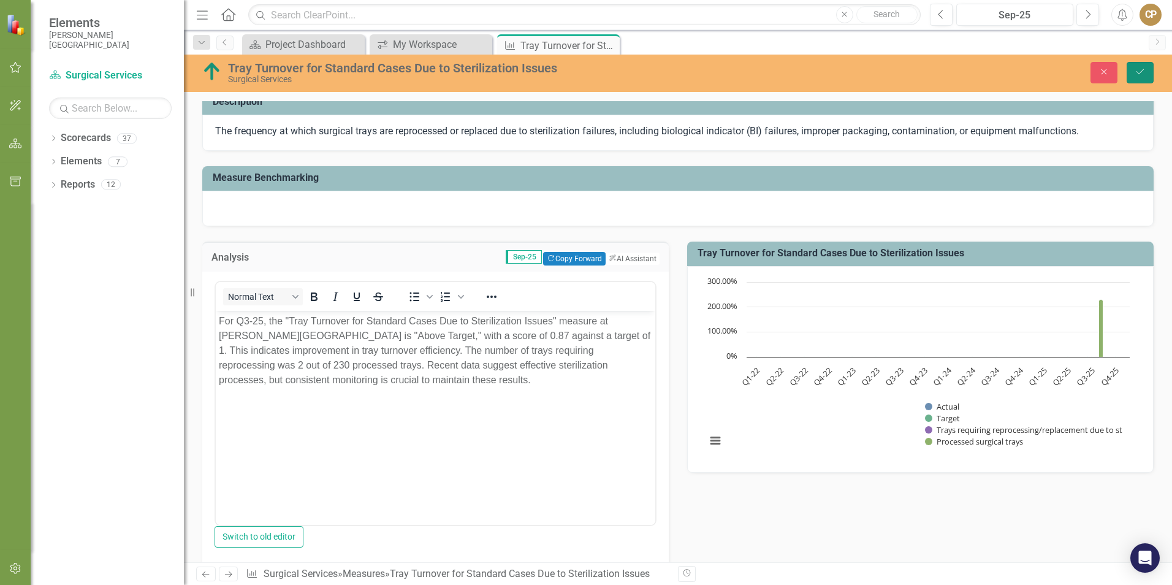
click at [1133, 71] on button "Save" at bounding box center [1140, 72] width 27 height 21
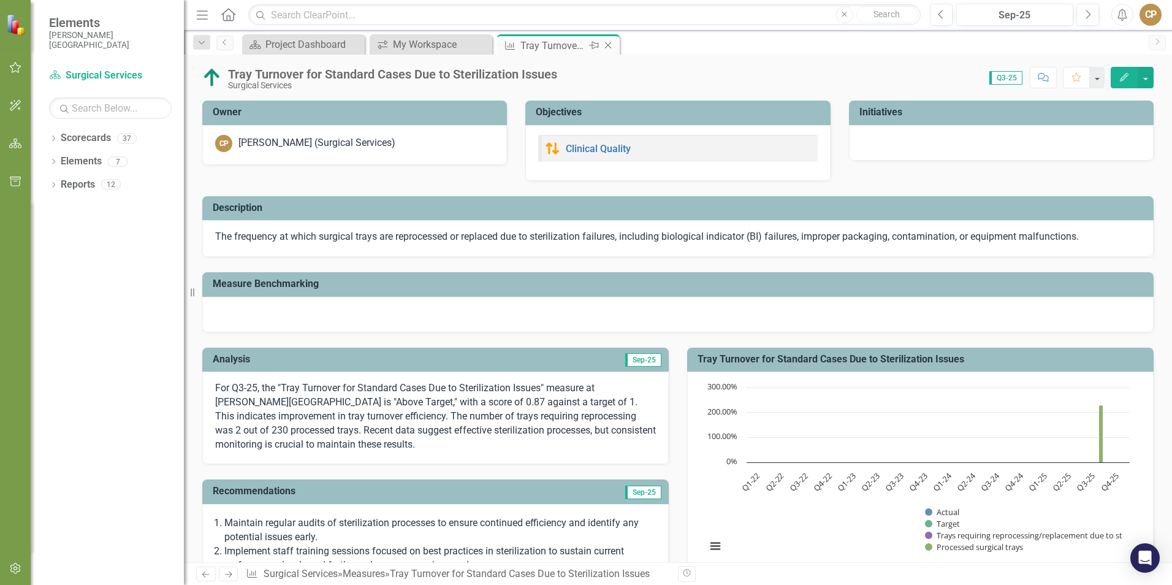
click at [608, 43] on icon "Close" at bounding box center [608, 45] width 12 height 10
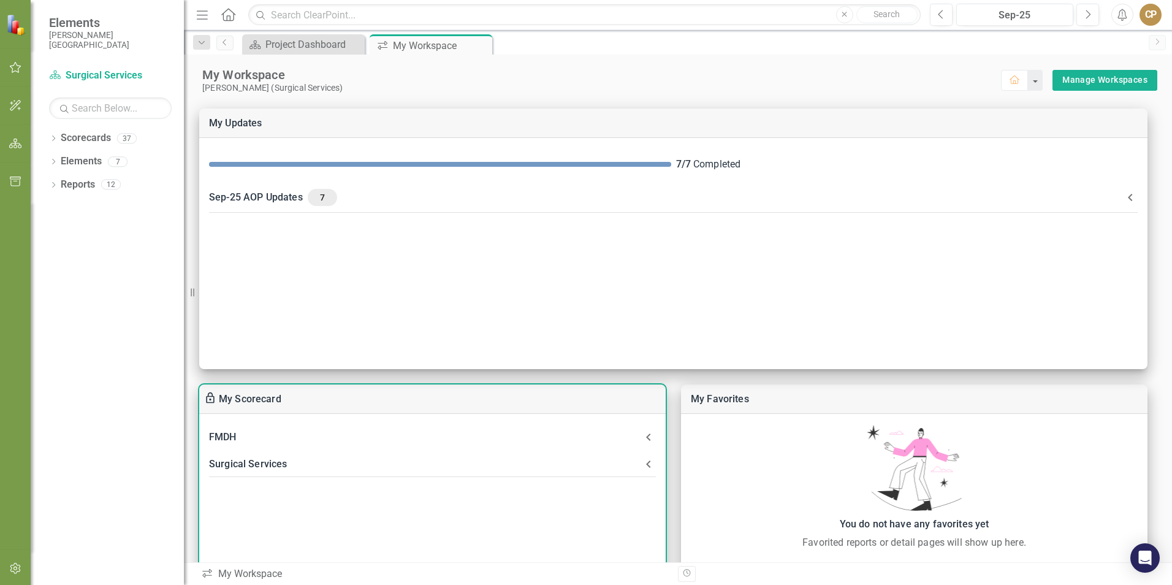
click at [273, 467] on div "Surgical Services" at bounding box center [425, 464] width 432 height 17
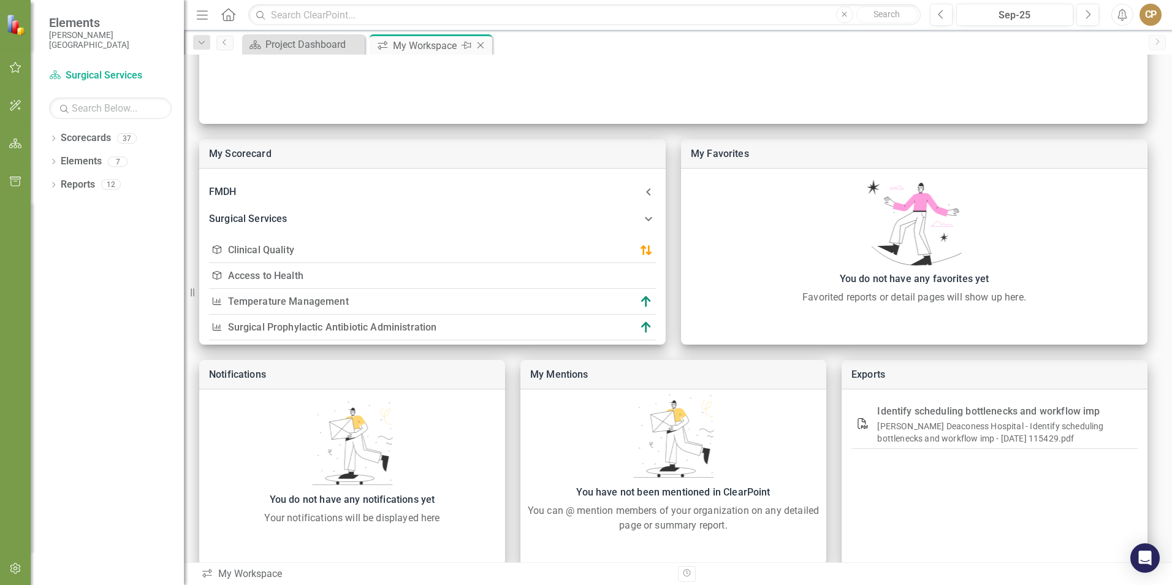
click at [481, 45] on icon "Close" at bounding box center [481, 45] width 12 height 10
